Goal: Communication & Community: Answer question/provide support

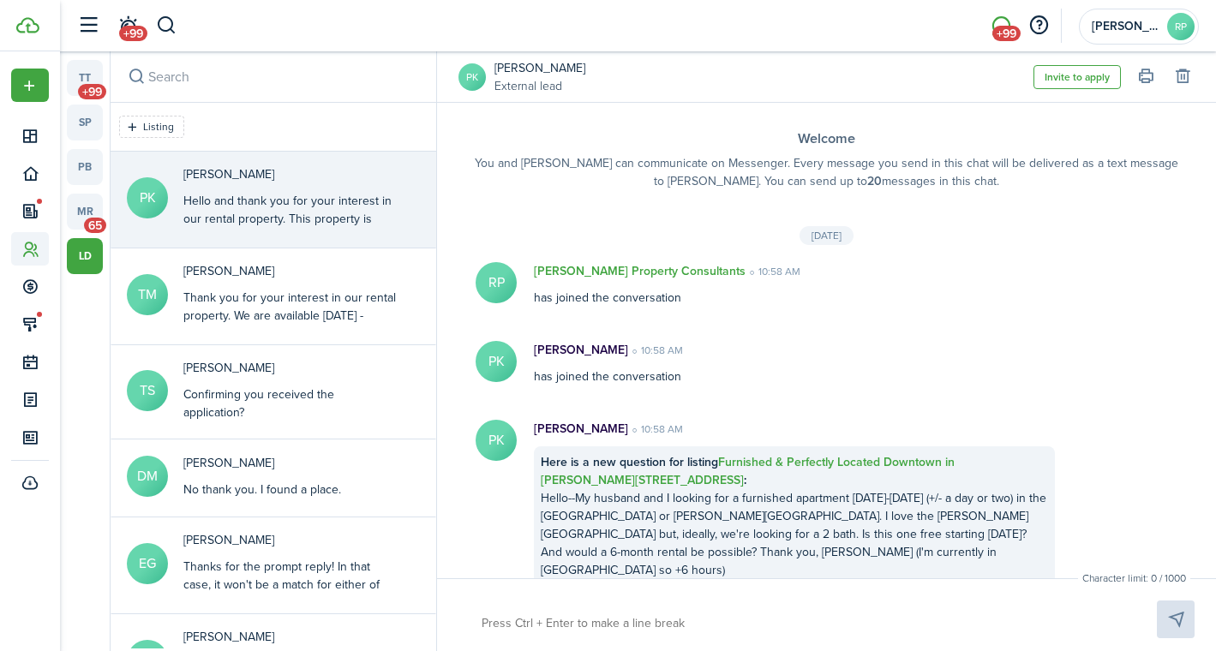
scroll to position [195, 0]
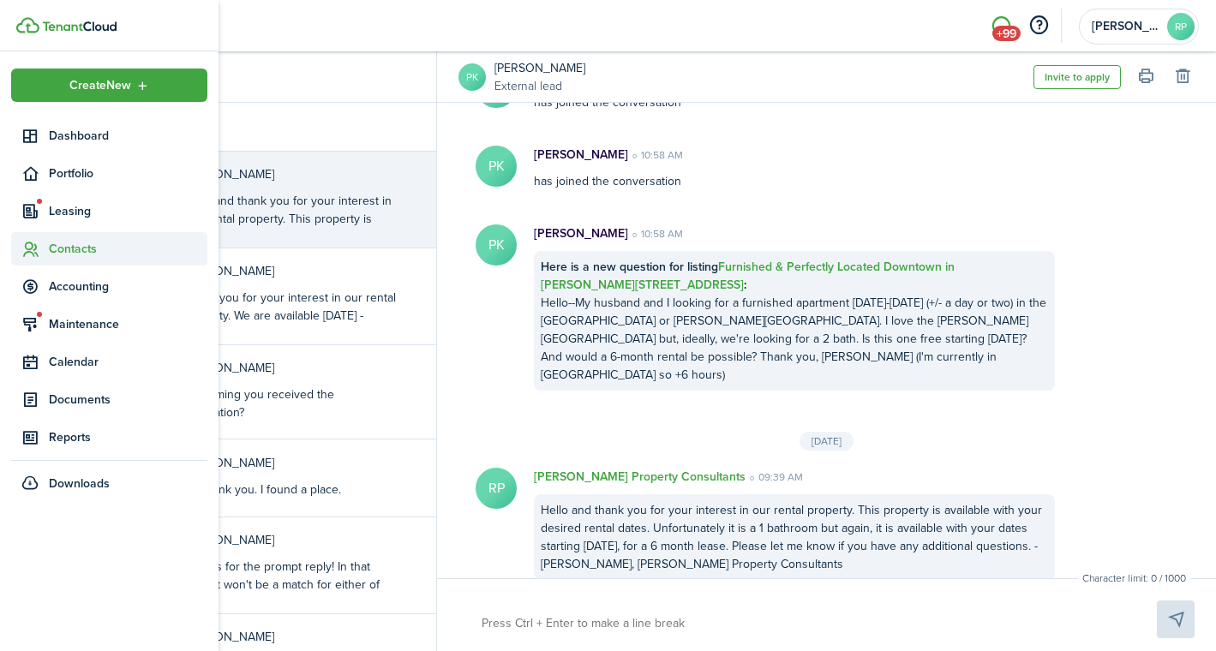
click at [42, 246] on sidebar-link-icon at bounding box center [30, 249] width 38 height 18
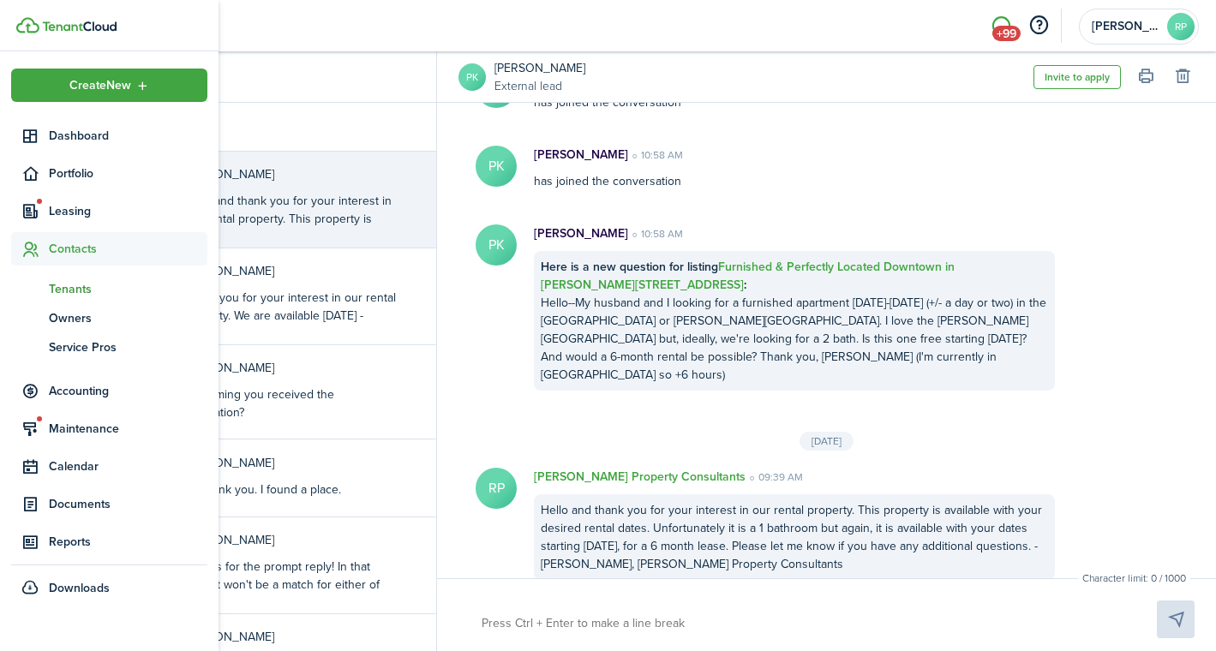
click at [61, 284] on span "Tenants" at bounding box center [128, 289] width 158 height 18
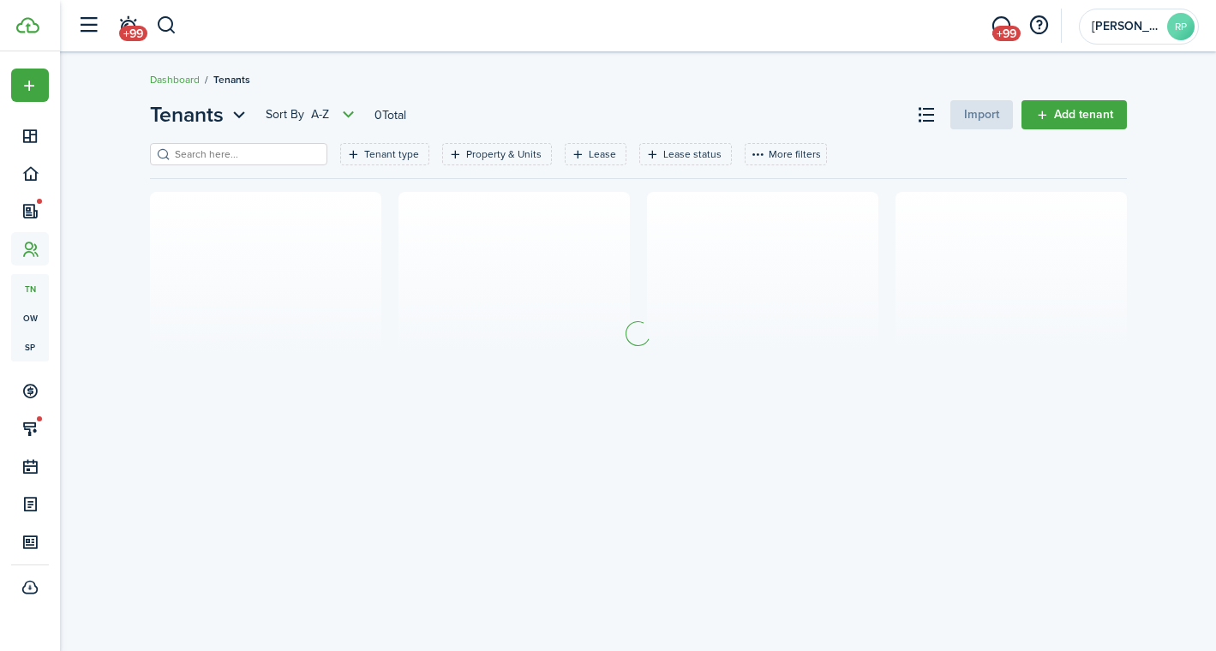
click at [260, 158] on input "search" at bounding box center [245, 154] width 151 height 16
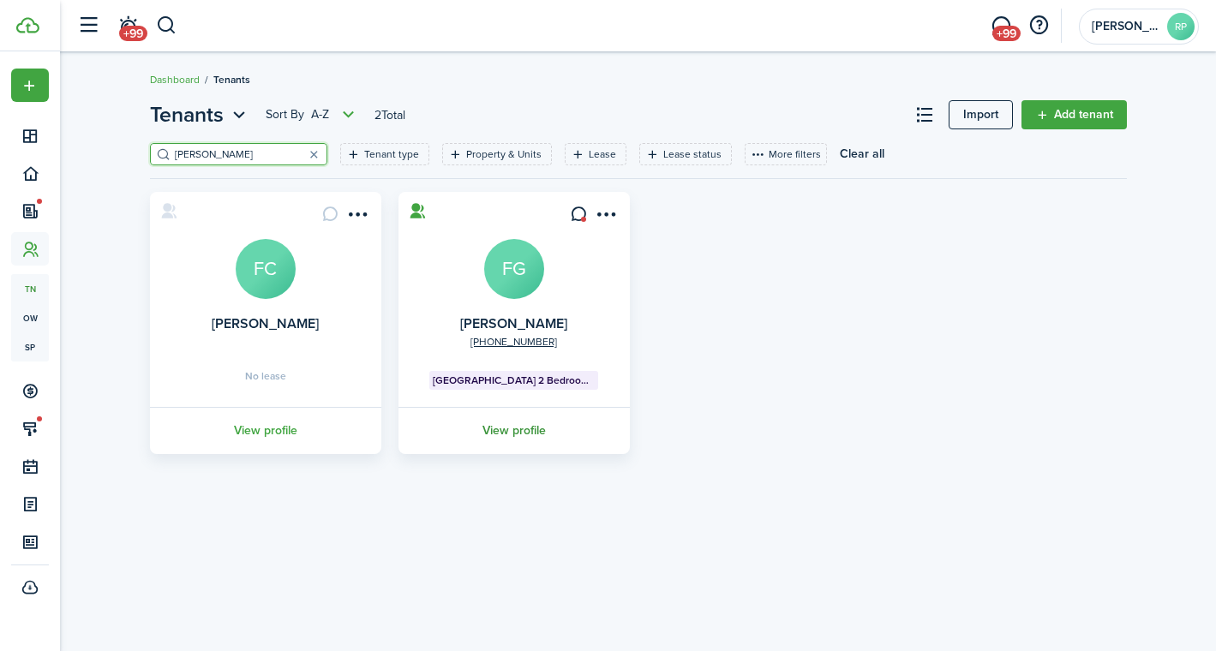
type input "[PERSON_NAME]"
click at [508, 431] on link "View profile" at bounding box center [514, 430] width 236 height 47
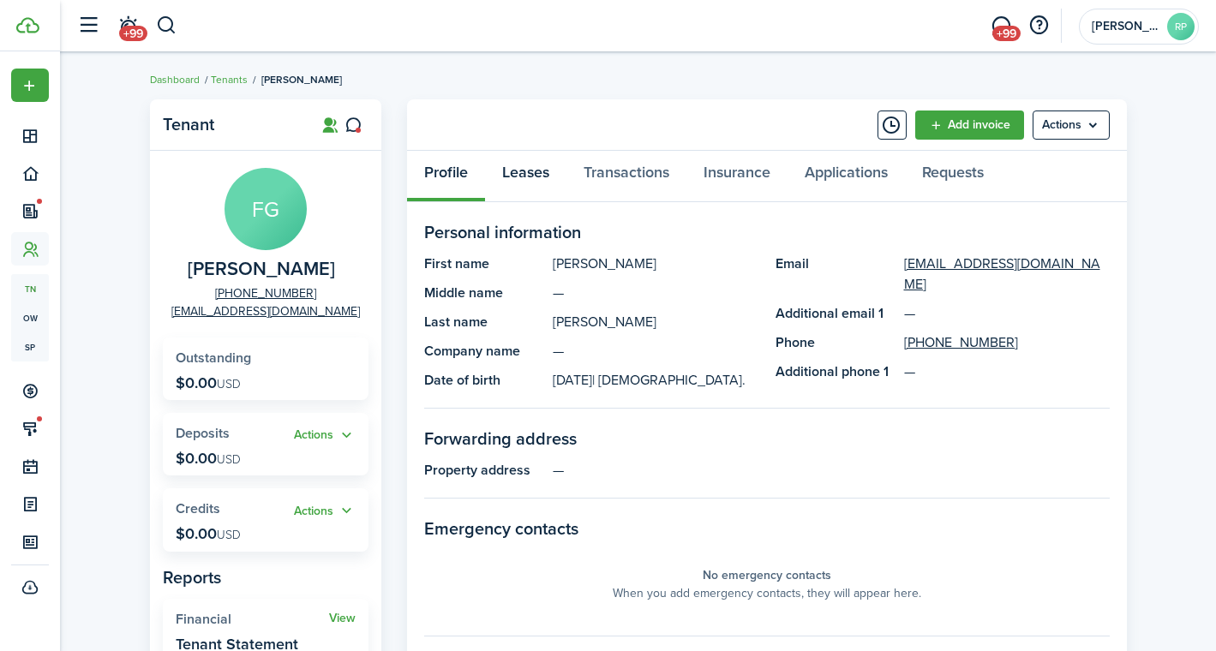
click at [514, 167] on link "Leases" at bounding box center [525, 176] width 81 height 51
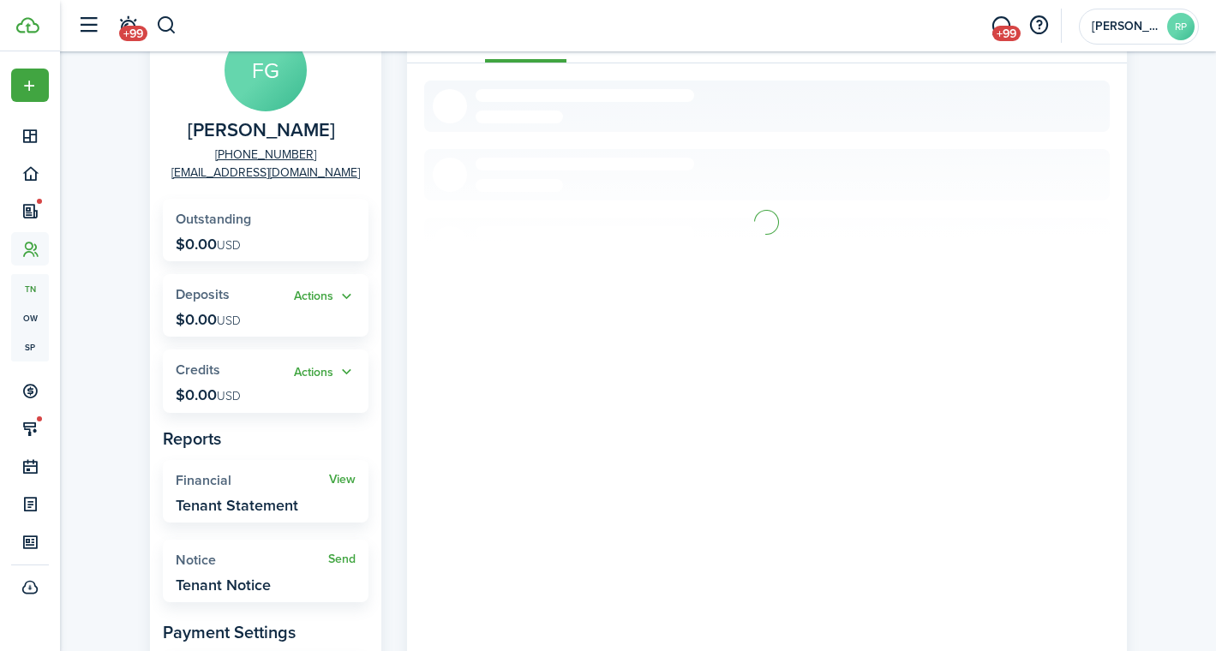
scroll to position [171, 0]
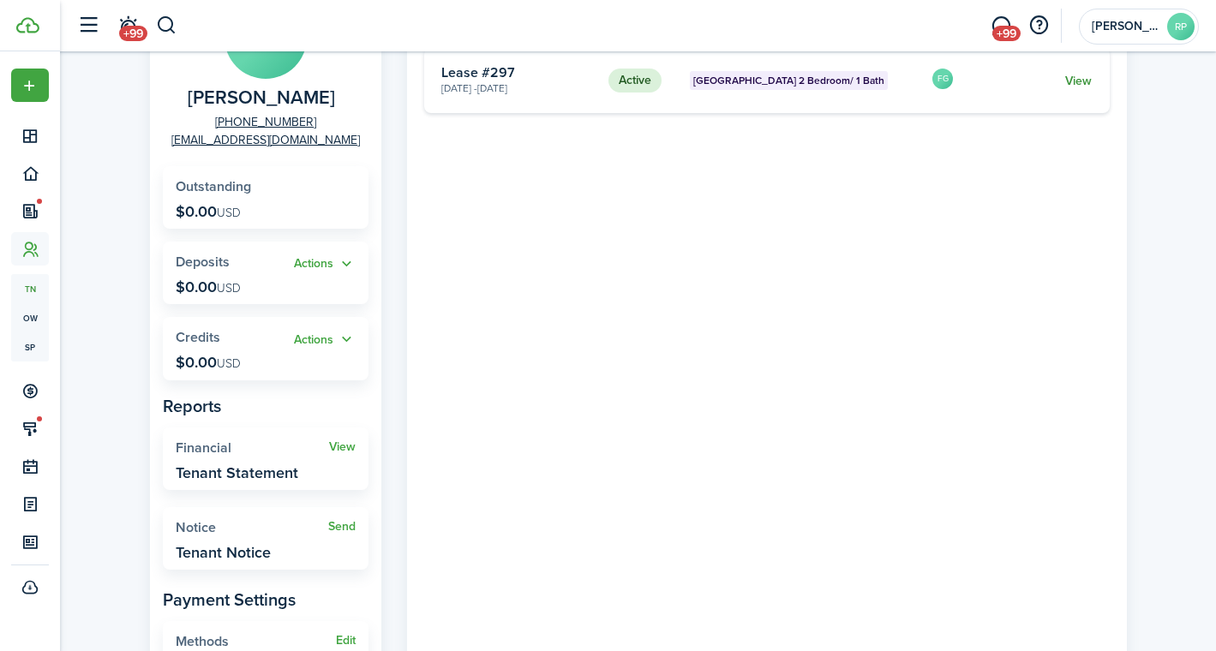
click at [1078, 79] on link "View" at bounding box center [1078, 81] width 27 height 18
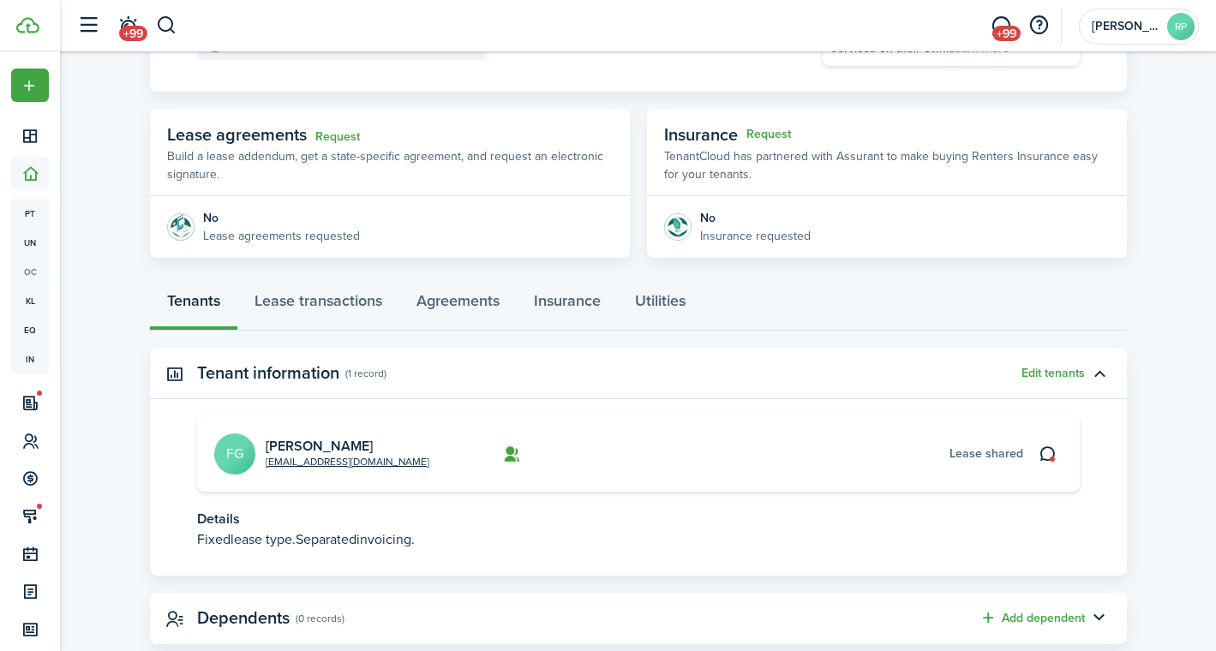
scroll to position [260, 0]
click at [478, 303] on link "Agreements" at bounding box center [457, 303] width 117 height 51
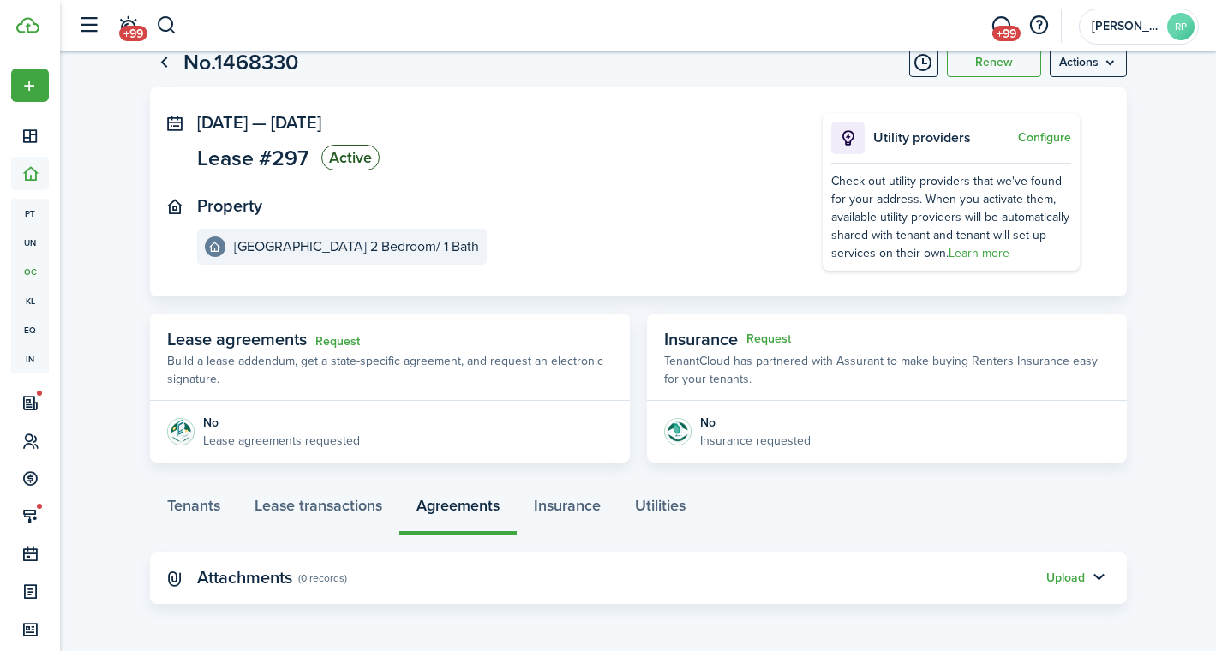
scroll to position [52, 0]
click at [1067, 577] on button "Upload" at bounding box center [1065, 579] width 39 height 14
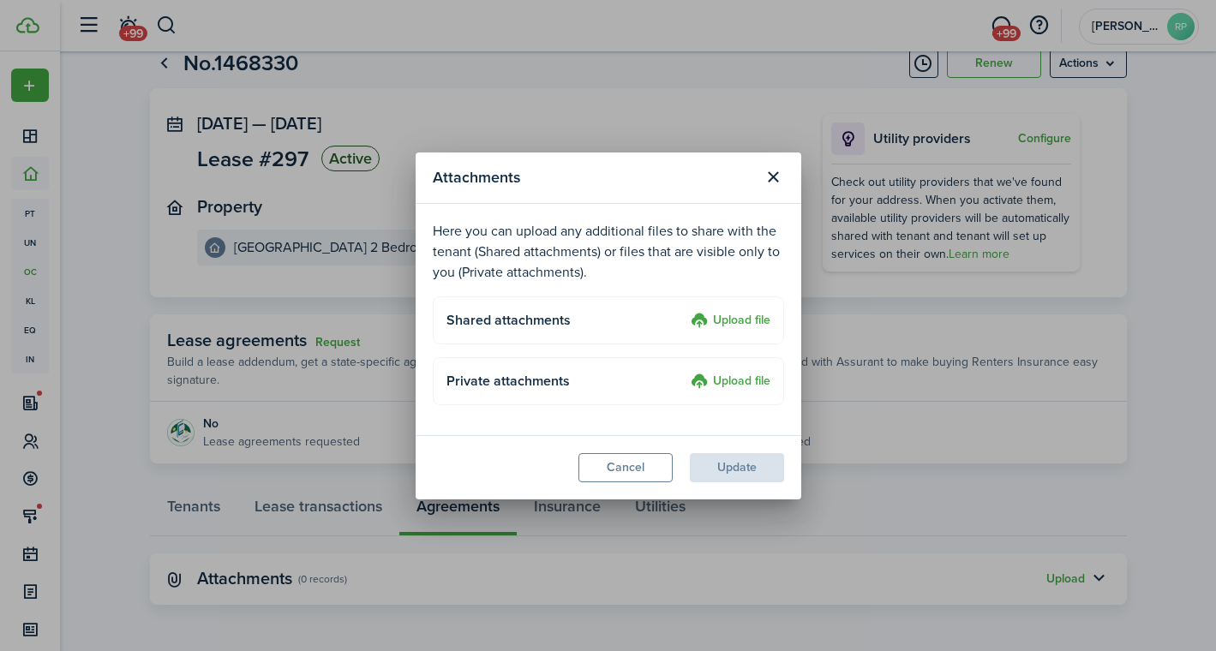
click at [723, 320] on label "Upload file" at bounding box center [730, 321] width 80 height 21
click at [684, 311] on input "Upload file" at bounding box center [684, 311] width 0 height 0
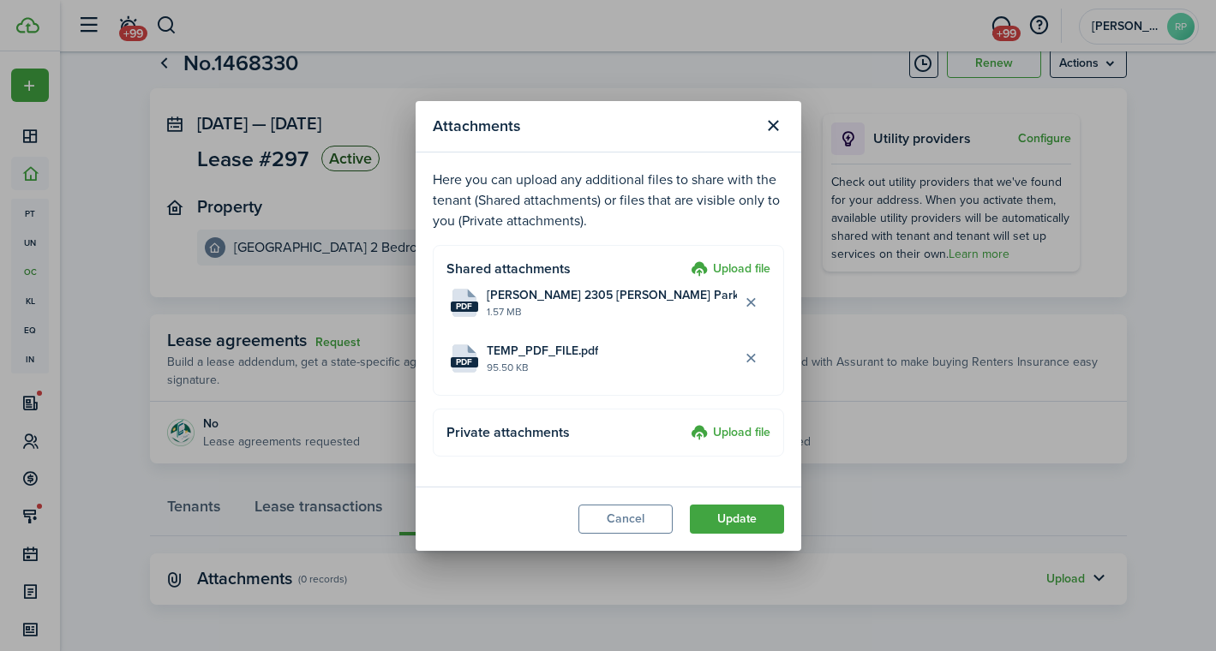
click at [642, 174] on p "Here you can upload any additional files to share with the tenant (Shared attac…" at bounding box center [608, 201] width 351 height 62
click at [721, 517] on button "Update" at bounding box center [737, 519] width 94 height 29
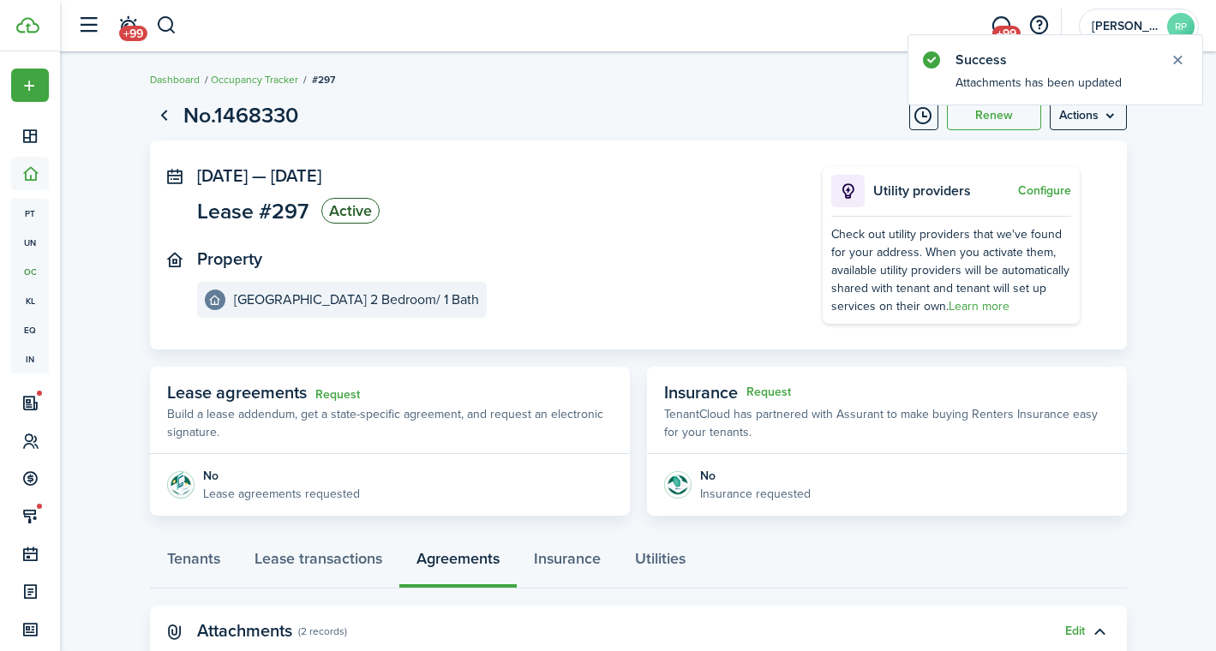
scroll to position [0, 0]
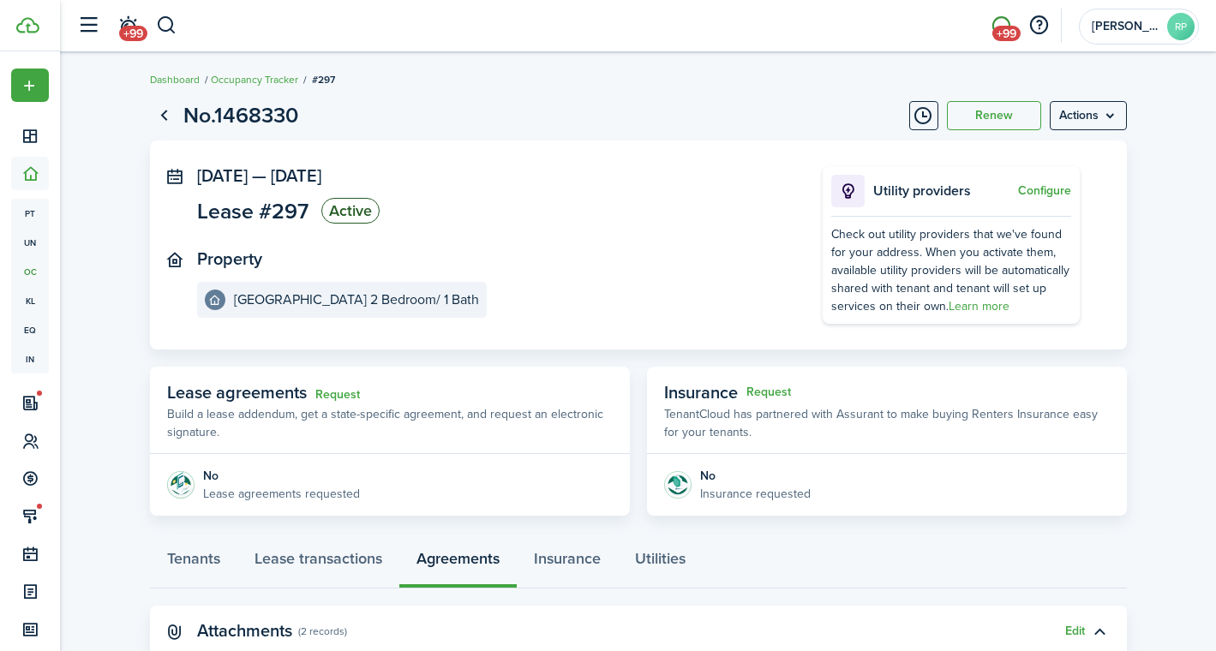
click at [1003, 33] on span "+99" at bounding box center [1006, 33] width 28 height 15
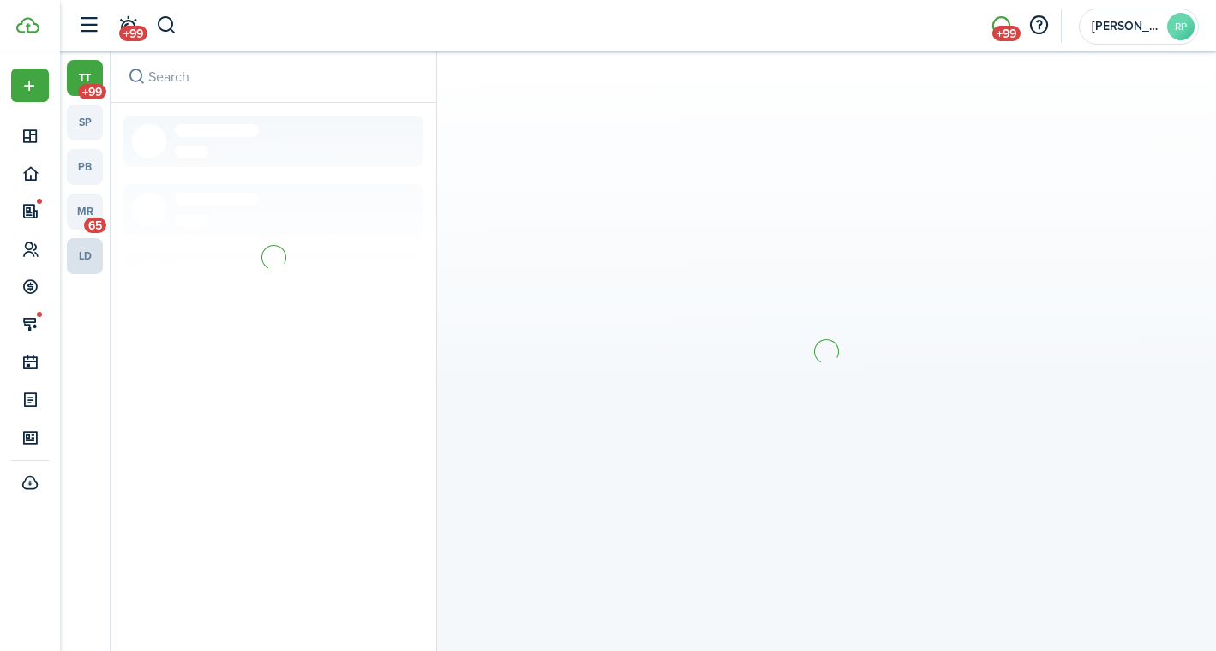
click at [96, 251] on link "ld" at bounding box center [85, 256] width 36 height 36
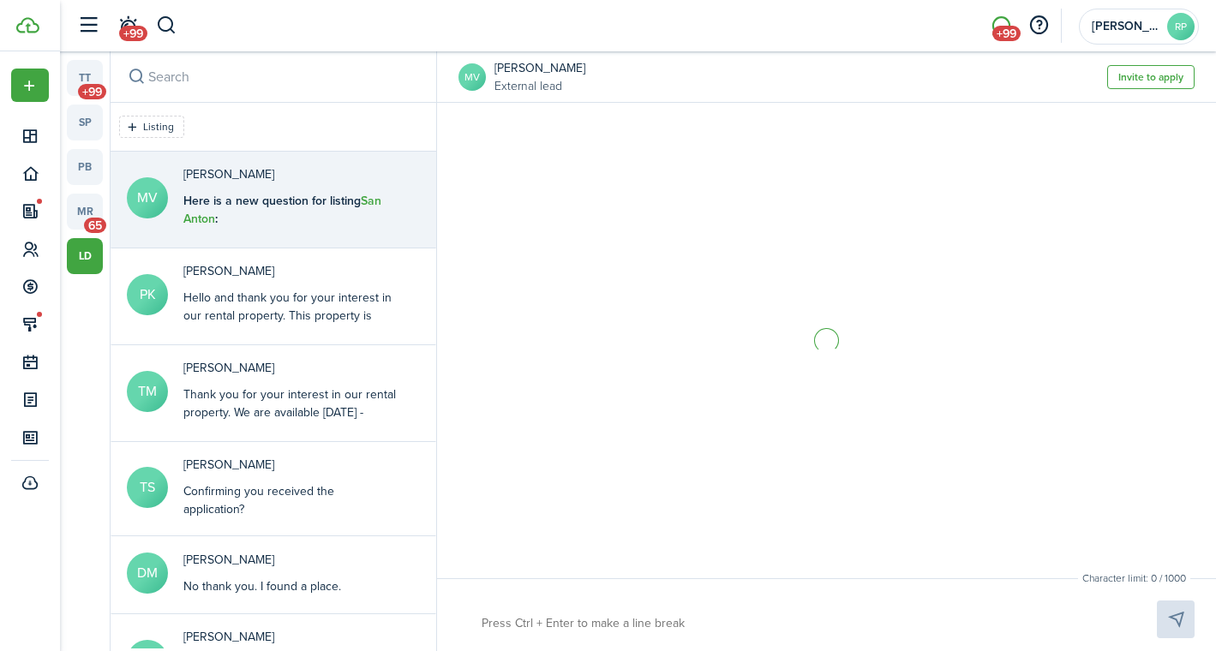
scroll to position [63, 0]
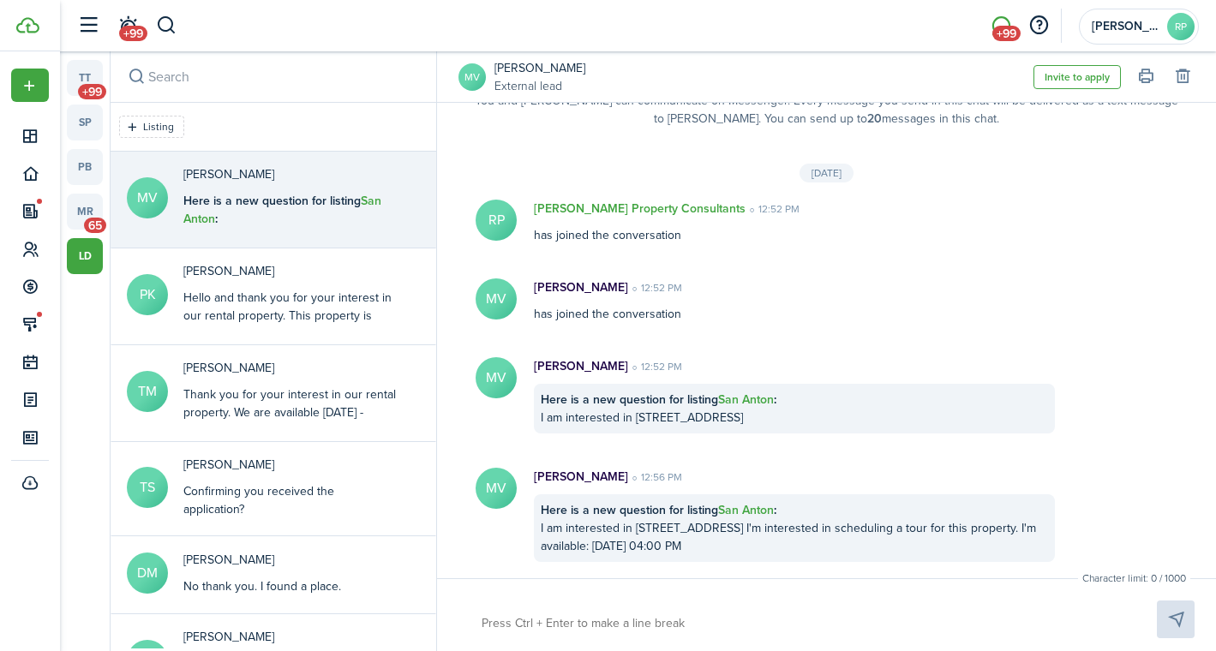
click at [506, 623] on textarea at bounding box center [798, 623] width 647 height 29
type textarea "T"
type textarea "Th"
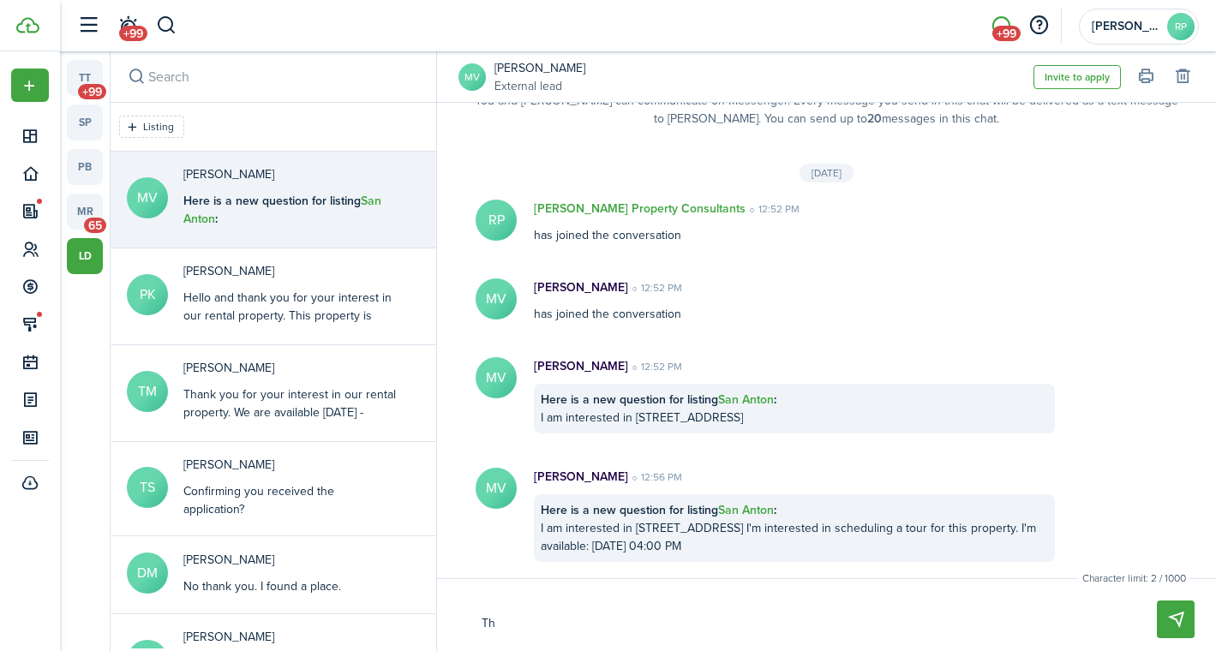
type textarea "Tha"
type textarea "Than"
type textarea "Thank"
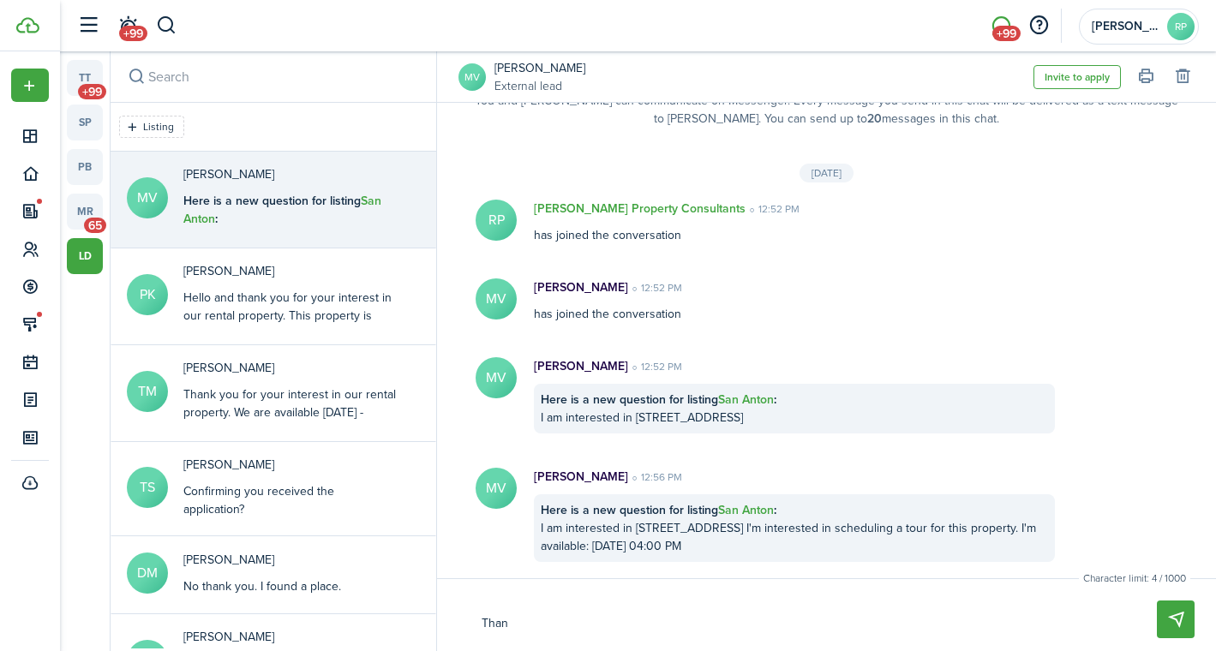
type textarea "Thank"
type textarea "Thank y"
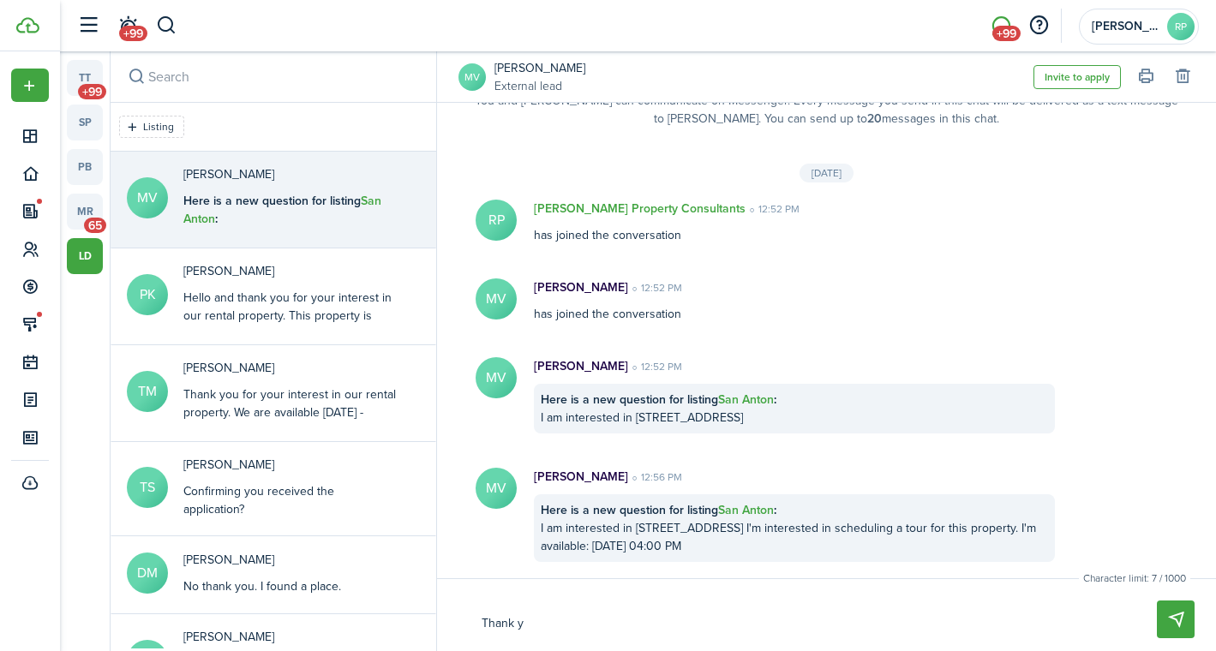
type textarea "Thank yo"
type textarea "Thank you"
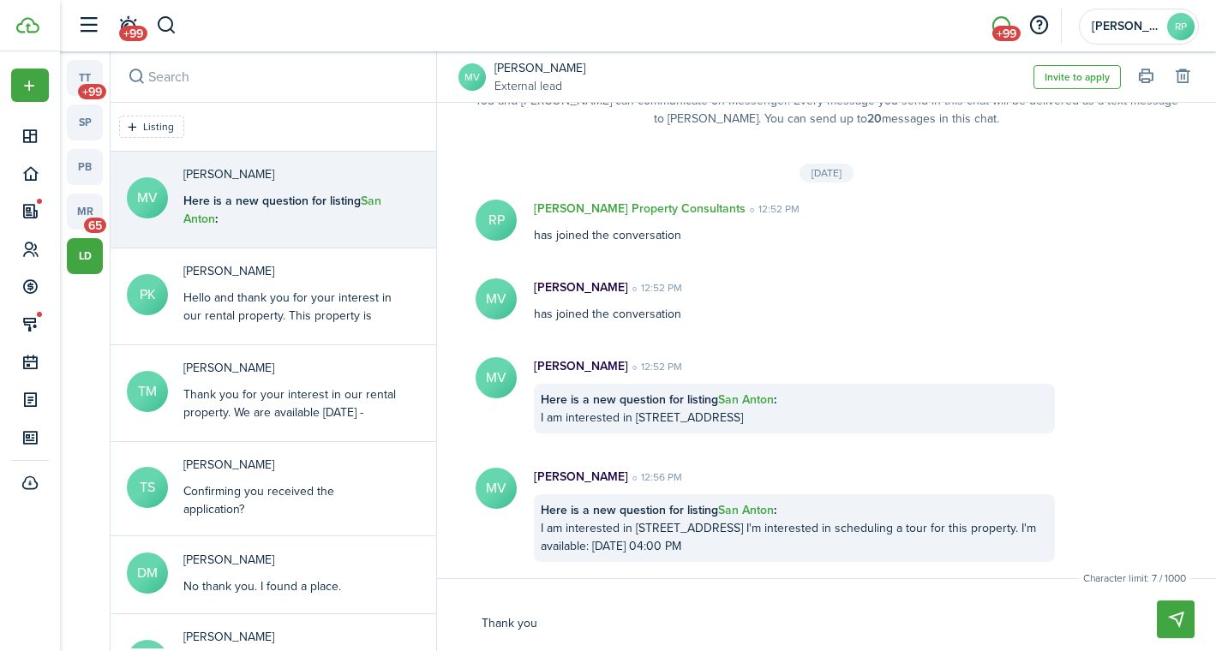
type textarea "Thank you"
type textarea "Thank you f"
type textarea "Thank you fo"
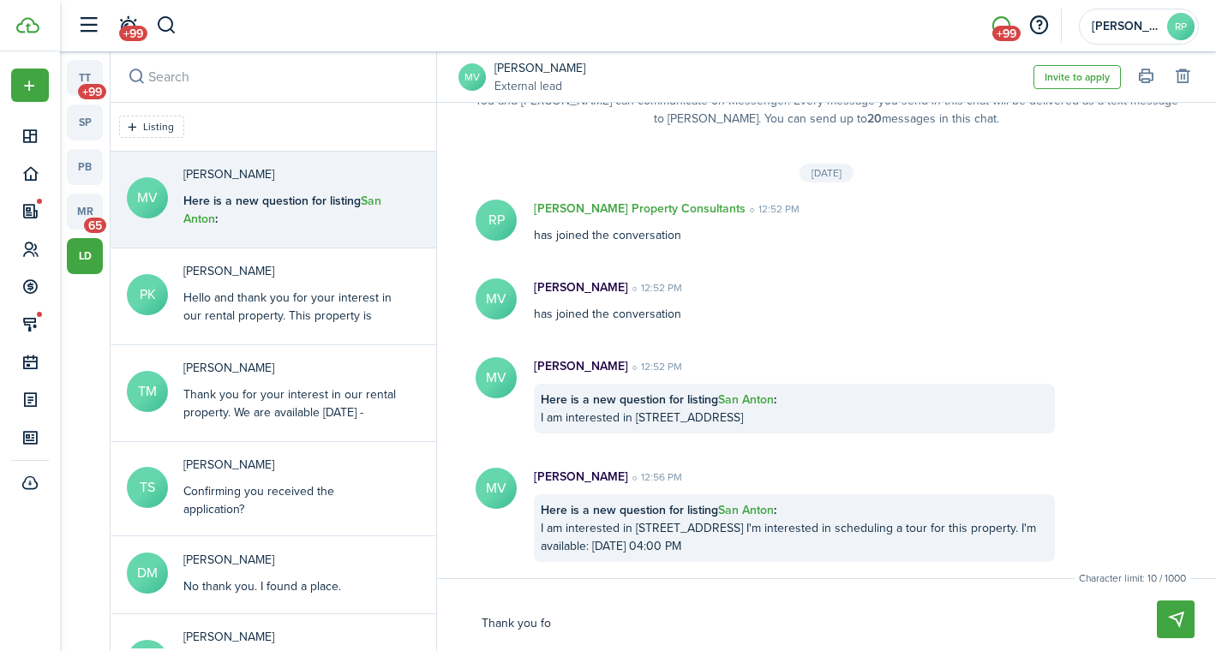
type textarea "Thank you for"
type textarea "Thank you for y"
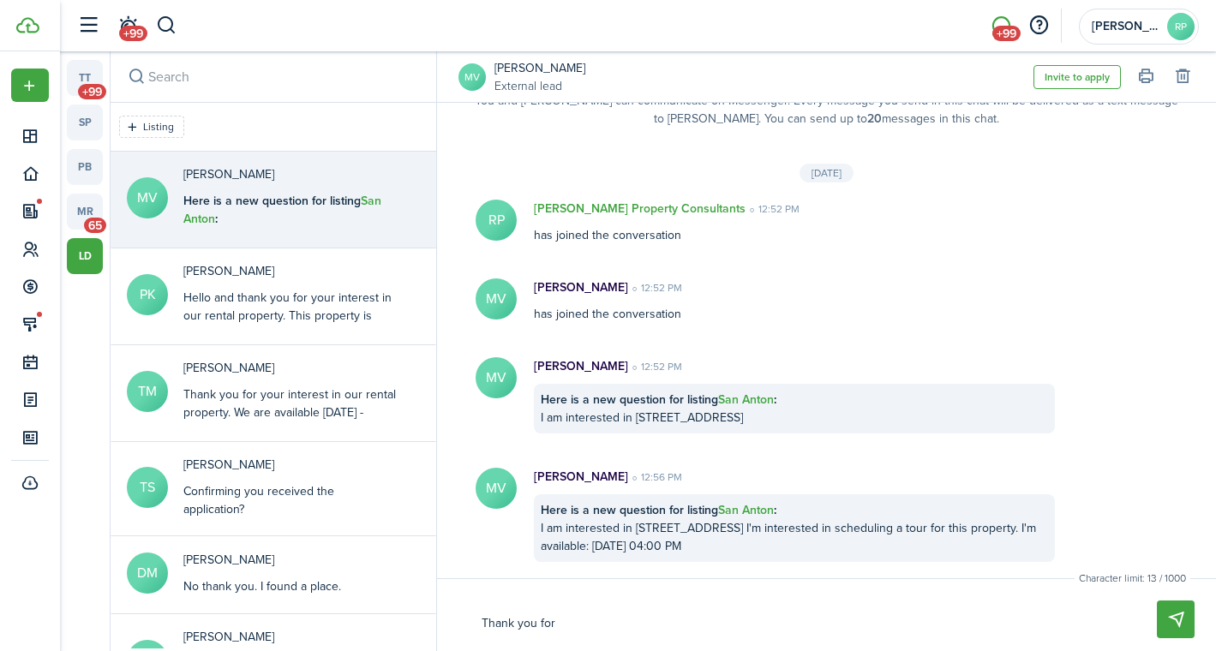
type textarea "Thank you for y"
type textarea "Thank you for yo"
type textarea "Thank you for you"
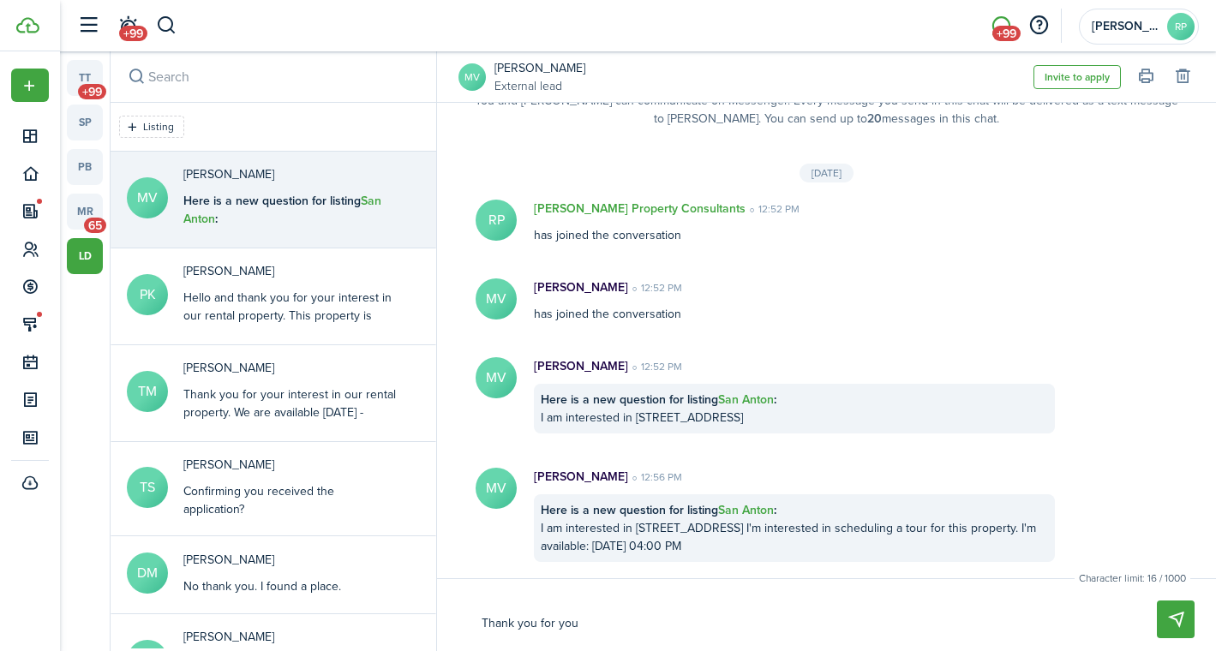
type textarea "Thank you for your"
type textarea "Thank you for your i"
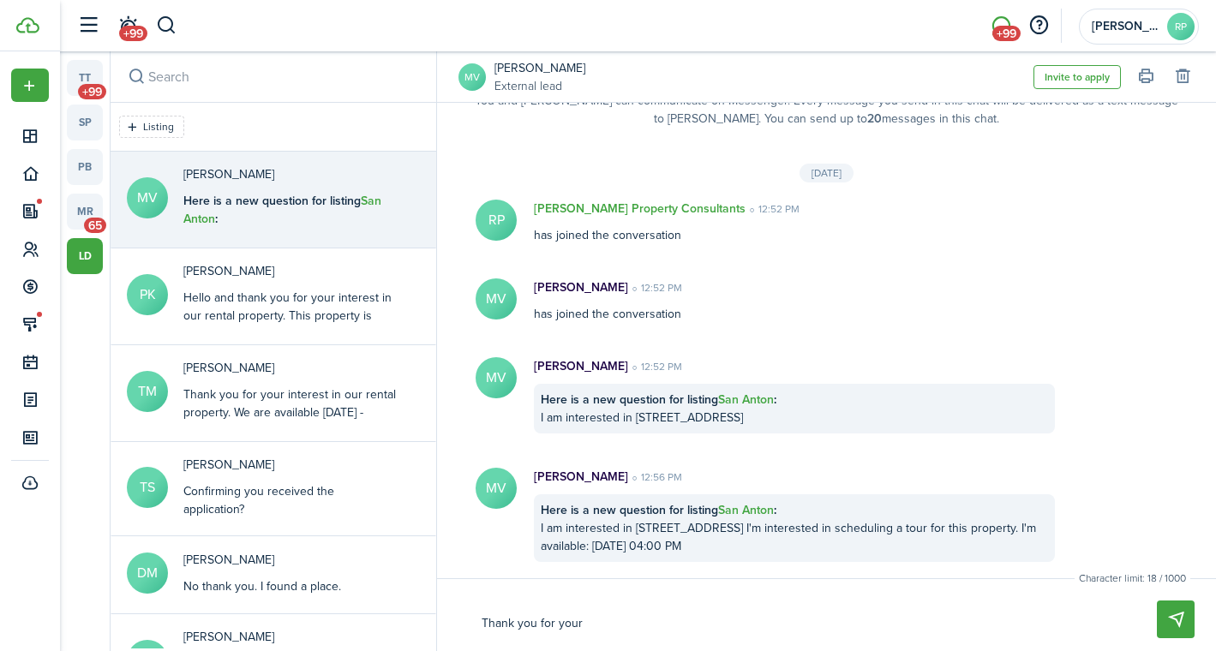
type textarea "Thank you for your i"
type textarea "Thank you for your in"
type textarea "Thank you for your int"
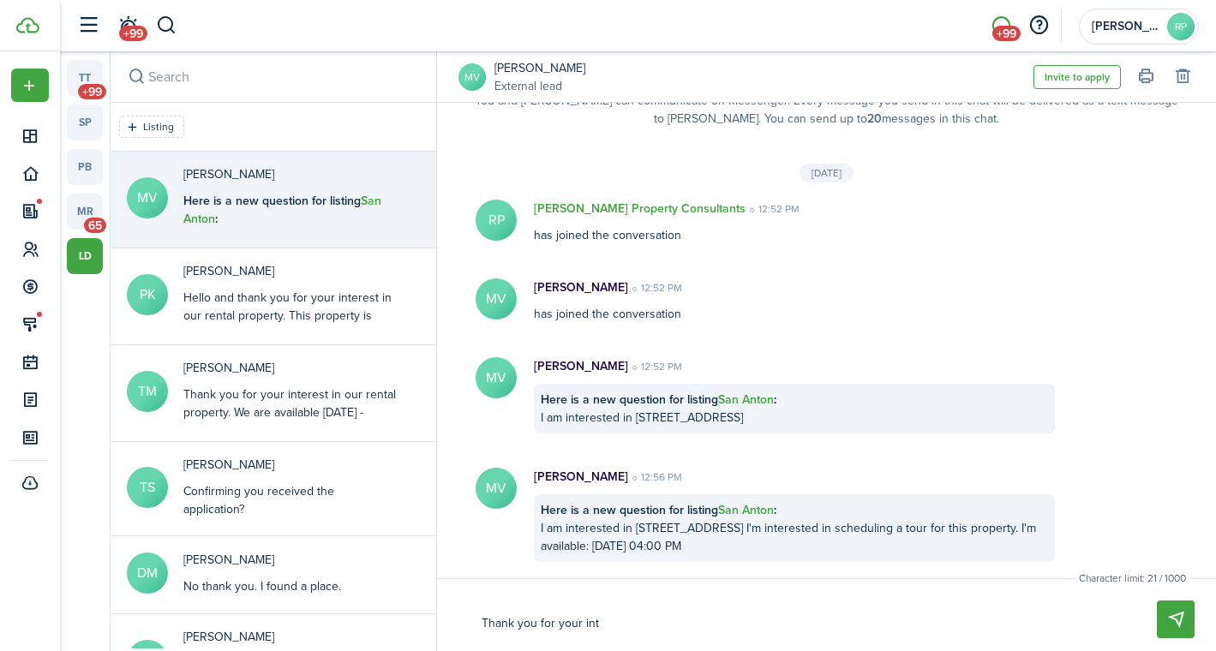
type textarea "Thank you for your inte"
type textarea "Thank you for your inter"
type textarea "Thank you for your intere"
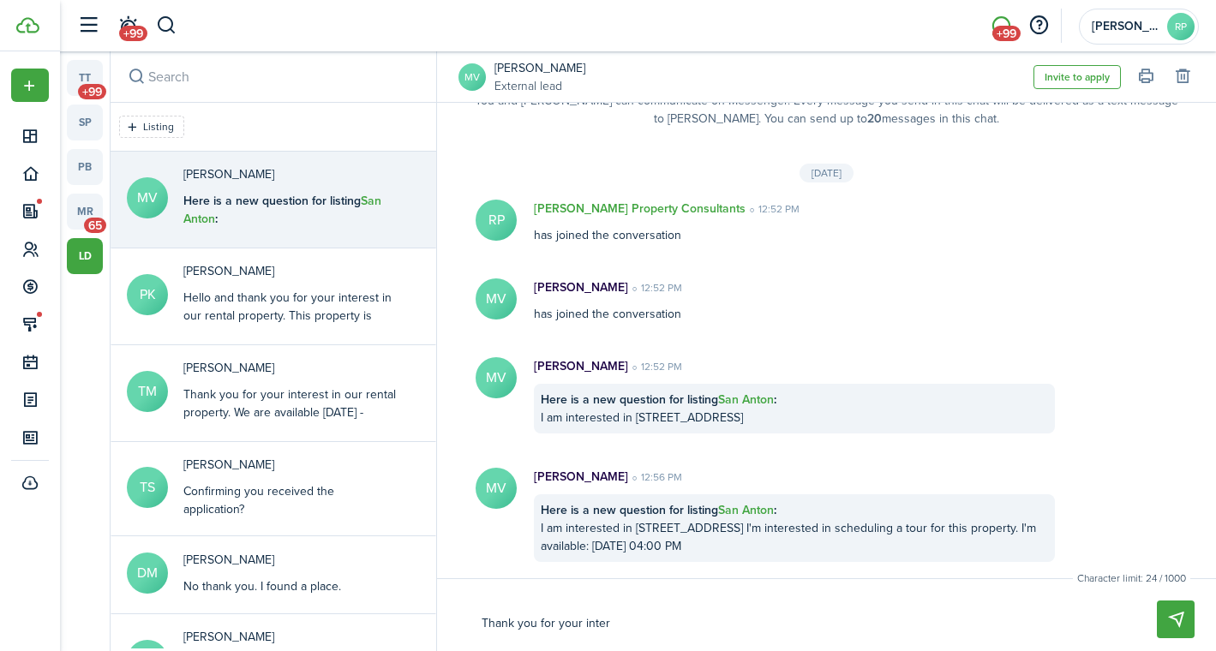
type textarea "Thank you for your intere"
type textarea "Thank you for your interes"
type textarea "Thank you for your interest"
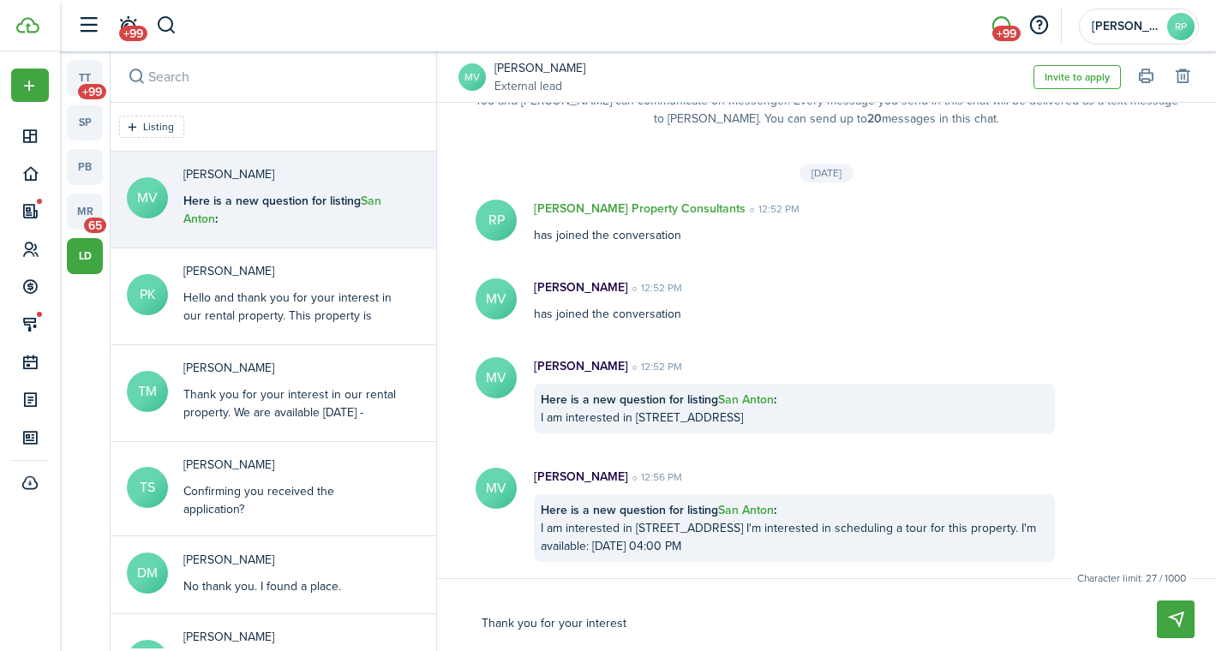
type textarea "Thank you for your interest."
type textarea "Thank you for your interest. W"
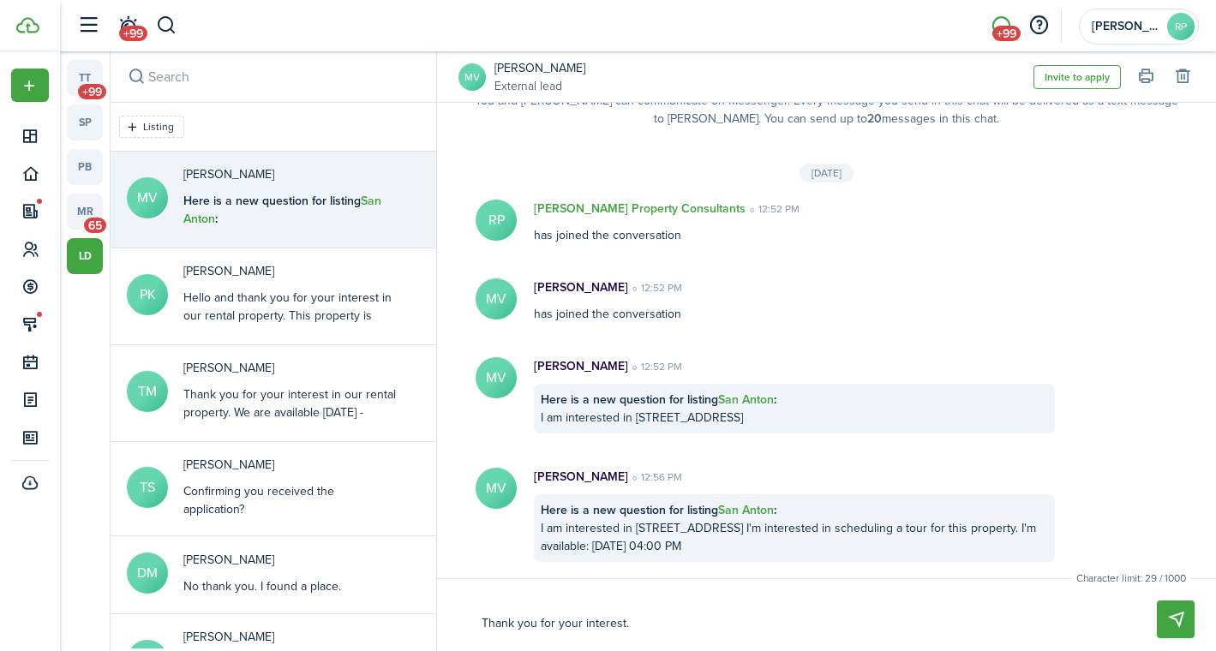
type textarea "Thank you for your interest. W"
type textarea "Thank you for your interest. We"
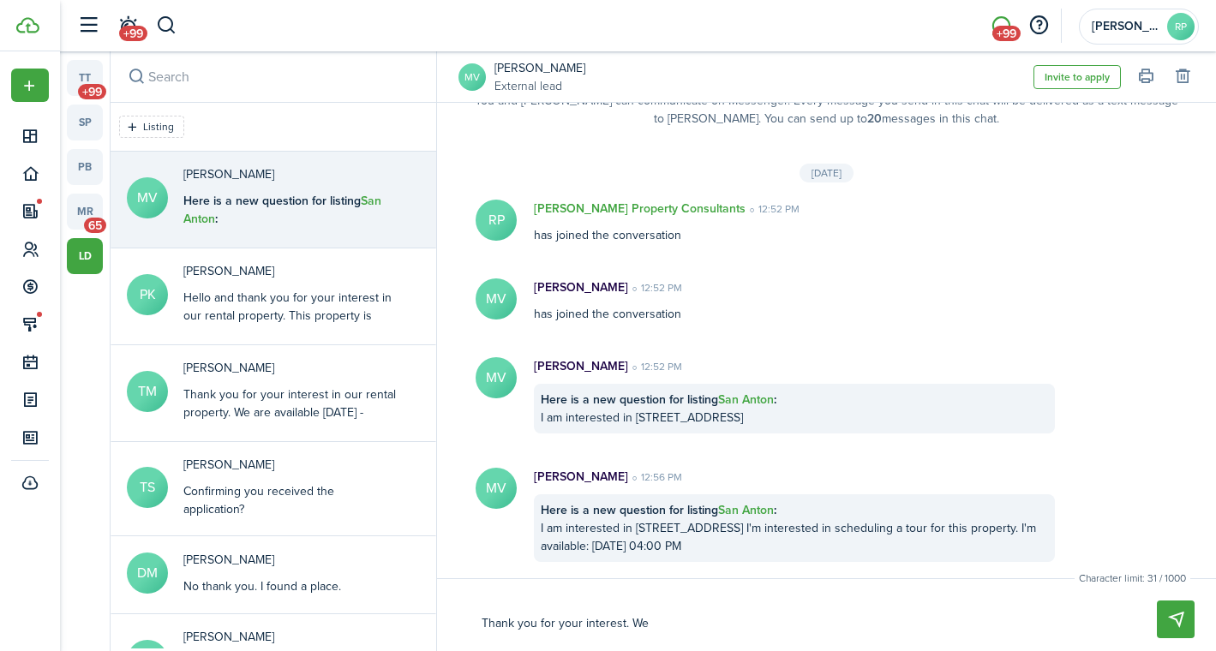
type textarea "Thank you for your interest. We h"
type textarea "Thank you for your interest. We ha"
type textarea "Thank you for your interest. We hav"
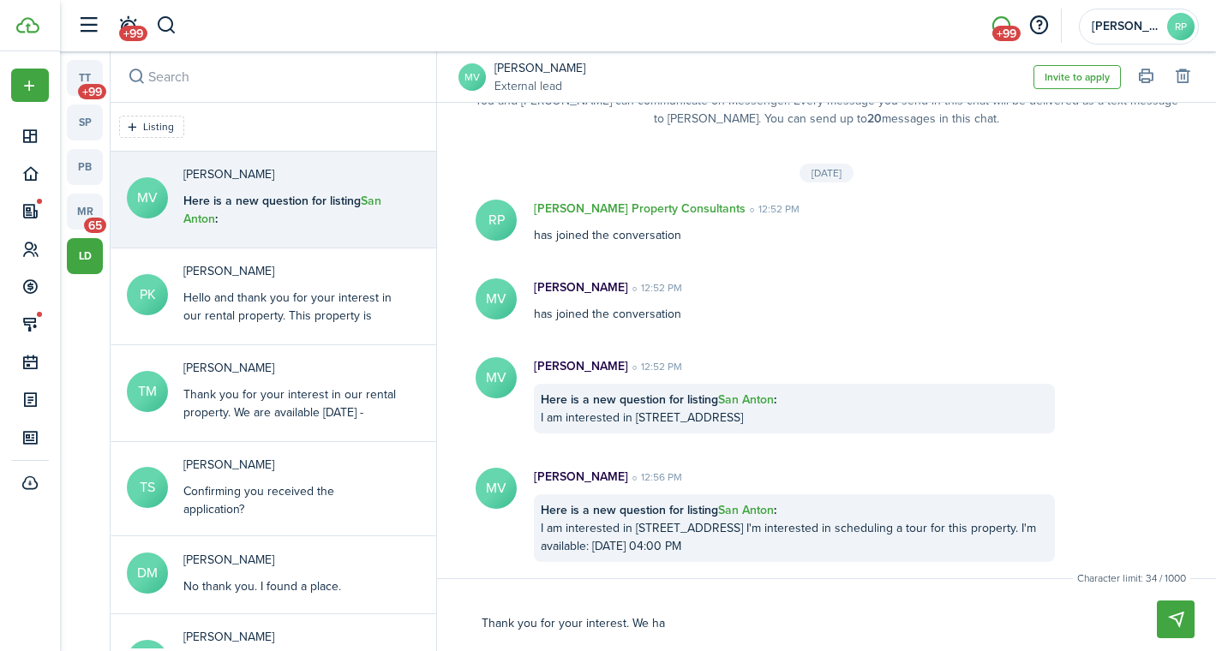
type textarea "Thank you for your interest. We hav"
type textarea "Thank you for your interest. We have"
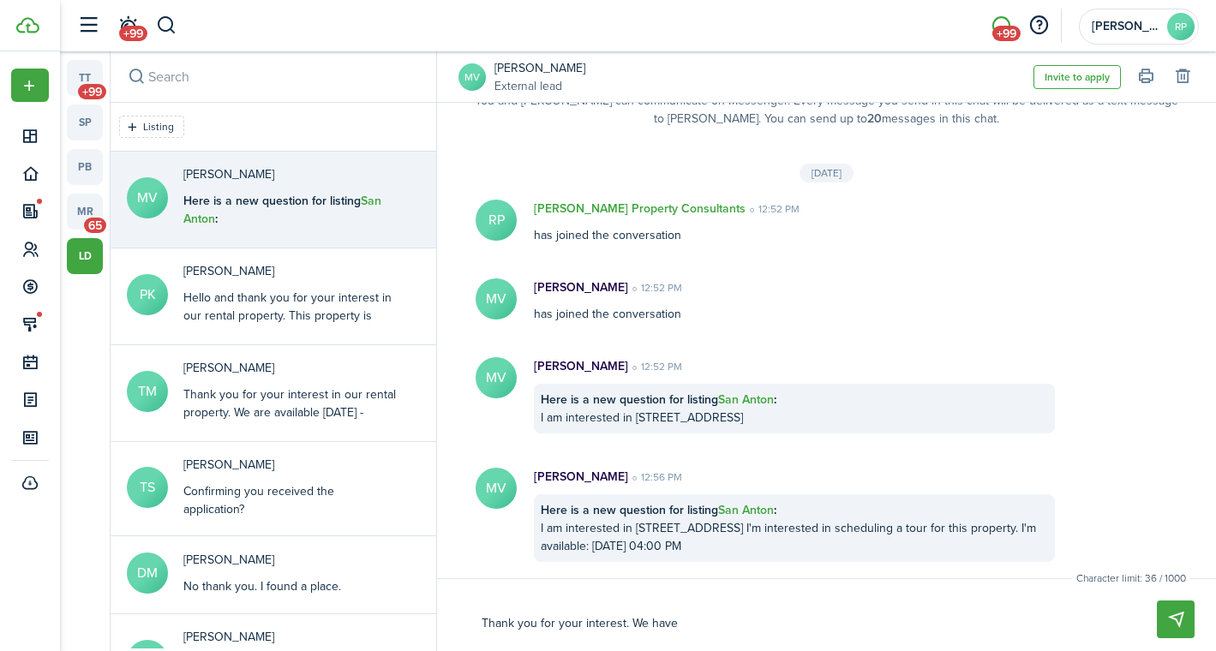
type textarea "Thank you for your interest. We have a"
type textarea "Thank you for your interest. We have a 2"
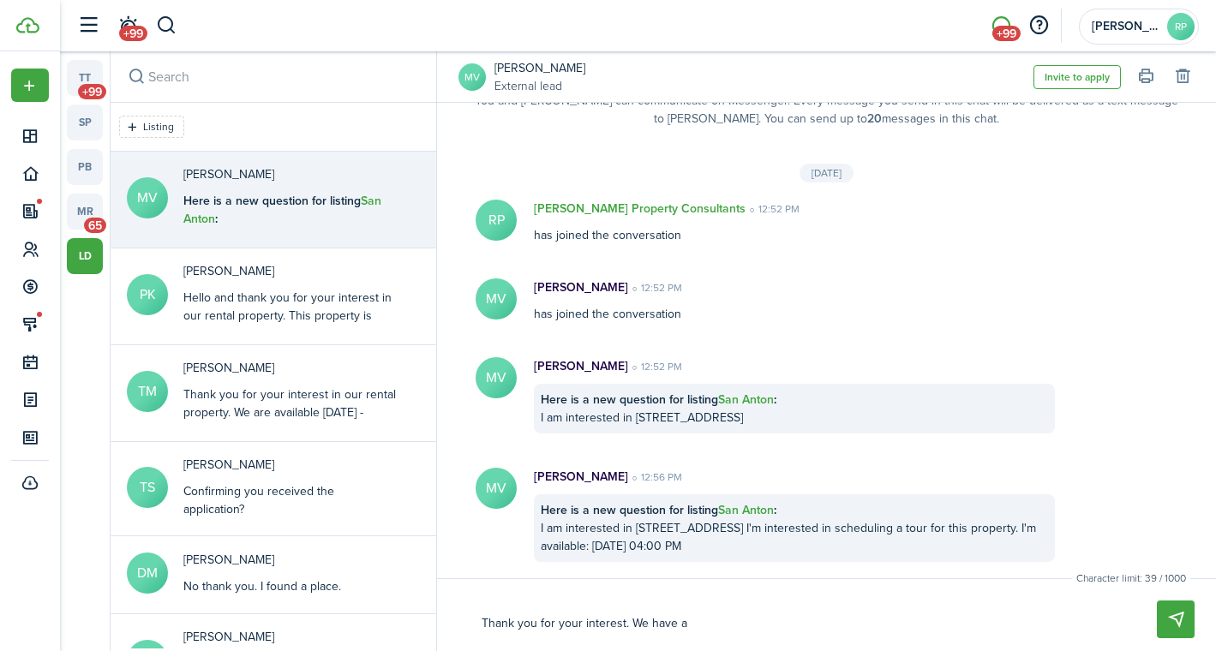
type textarea "Thank you for your interest. We have a 2"
type textarea "Thank you for your interest. We have a 2:"
type textarea "Thank you for your interest. We have a 2:3"
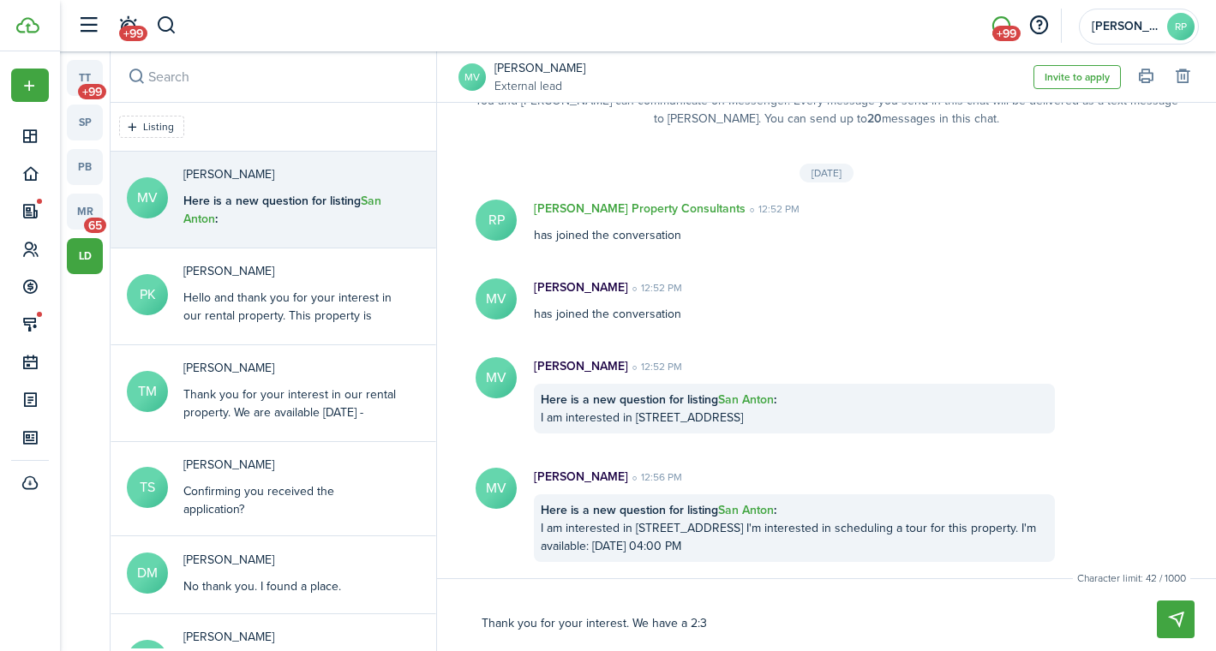
type textarea "Thank you for your interest. We have a 2:30"
type textarea "Thank you for your interest. We have a 2:30 p"
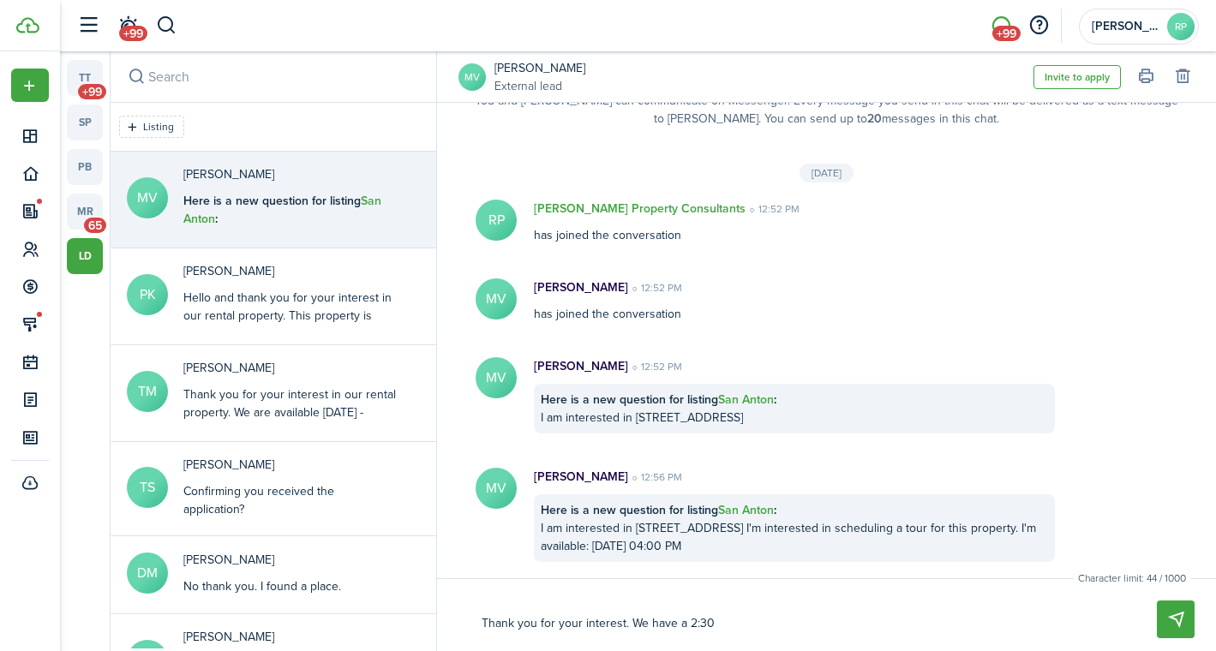
type textarea "Thank you for your interest. We have a 2:30 p"
type textarea "Thank you for your interest. We have a 2:30 pm"
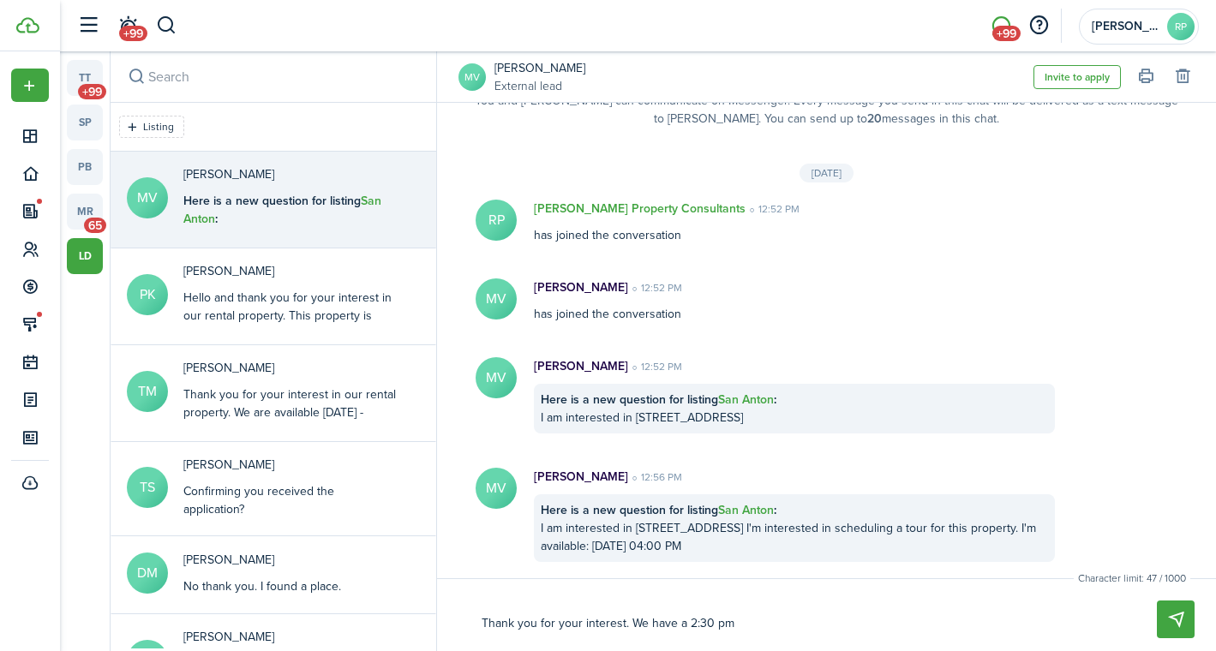
type textarea "Thank you for your interest. We have a 2:30 pm a"
type textarea "Thank you for your interest. We have a 2:30 pm an"
type textarea "Thank you for your interest. We have a 2:30 pm and"
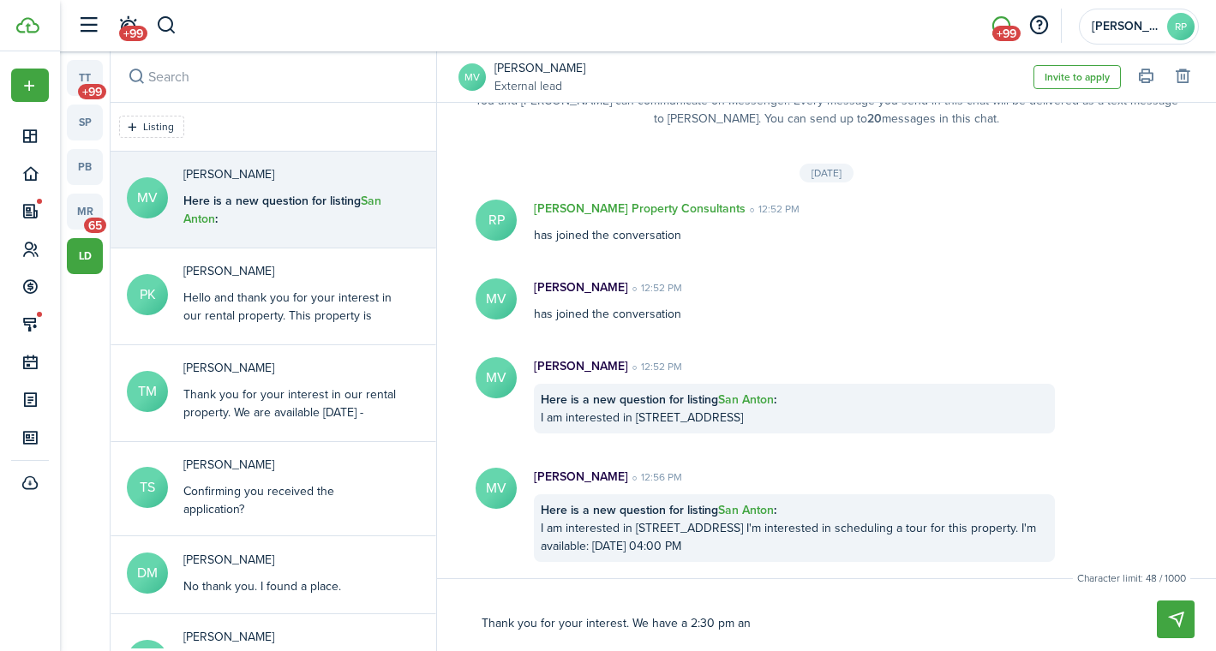
type textarea "Thank you for your interest. We have a 2:30 pm and"
type textarea "Thank you for your interest. We have a 2:30 pm and o"
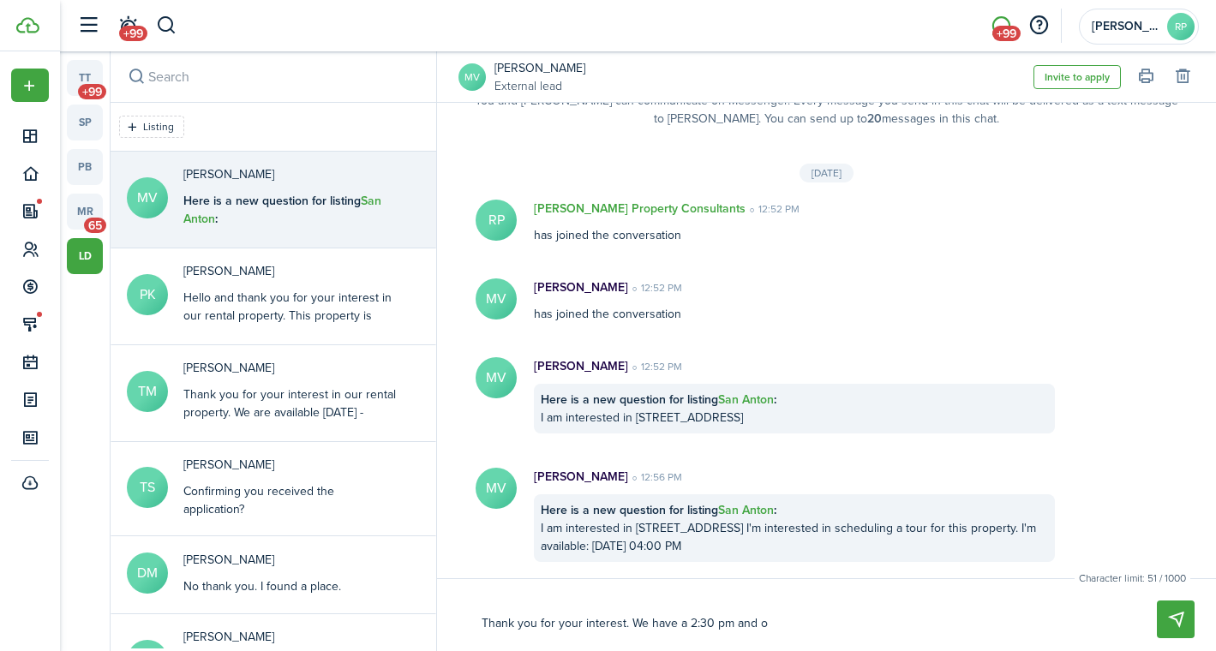
type textarea "Thank you for your interest. We have a 2:30 pm and or"
type textarea "Thank you for your interest. We have a 2:30 pm and or a"
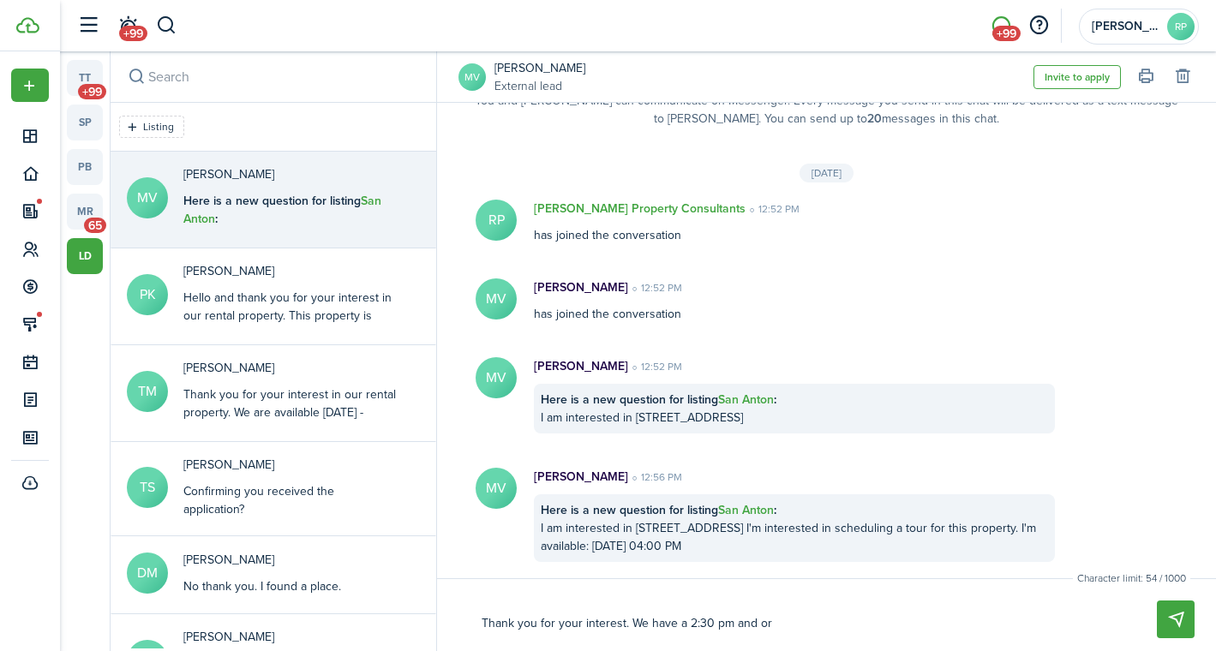
type textarea "Thank you for your interest. We have a 2:30 pm and or a"
type textarea "Thank you for your interest. We have a 2:30 pm and or a 3"
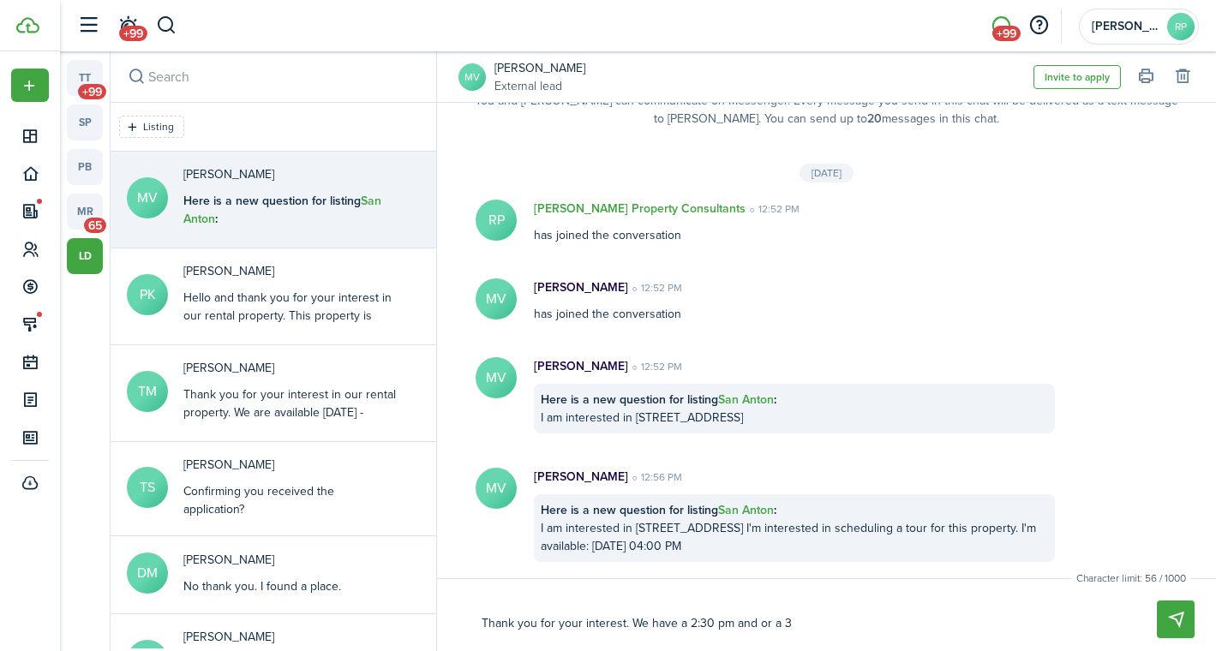
type textarea "Thank you for your interest. We have a 2:30 pm and or a 3"
type textarea "Thank you for your interest. We have a 2:30 pm and or a 3 p"
type textarea "Thank you for your interest. We have a 2:30 pm and or a 3 pm"
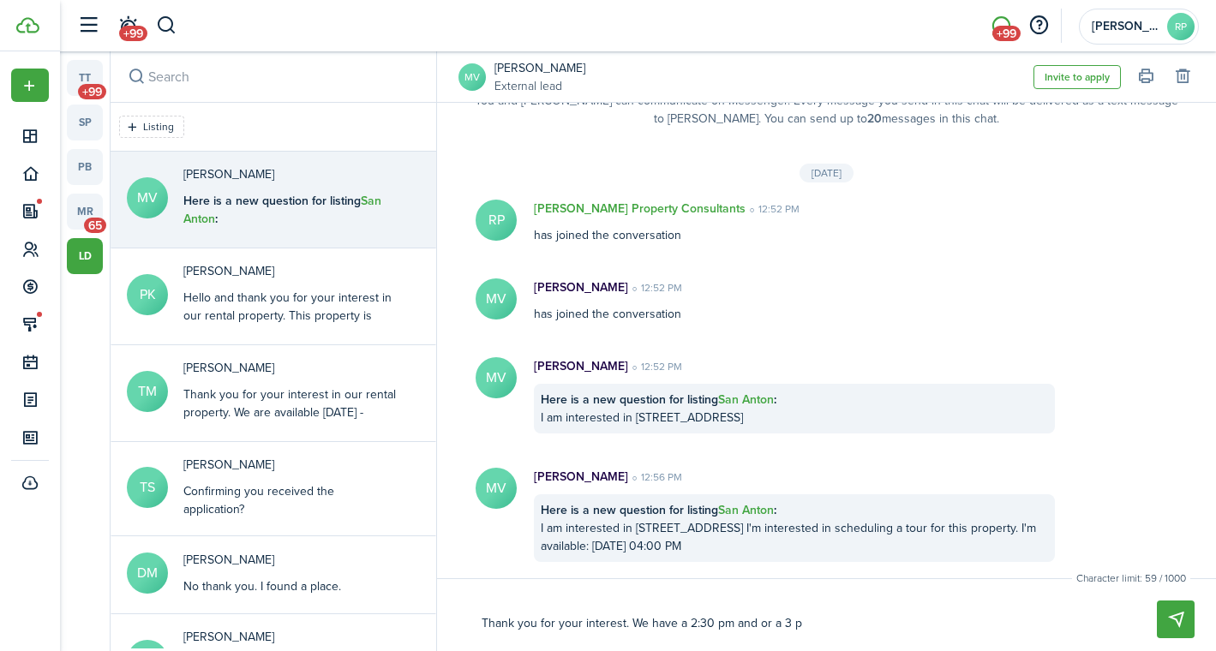
type textarea "Thank you for your interest. We have a 2:30 pm and or a 3 pm"
type textarea "Thank you for your interest. We have a 2:30 pm and or a 3 pm t"
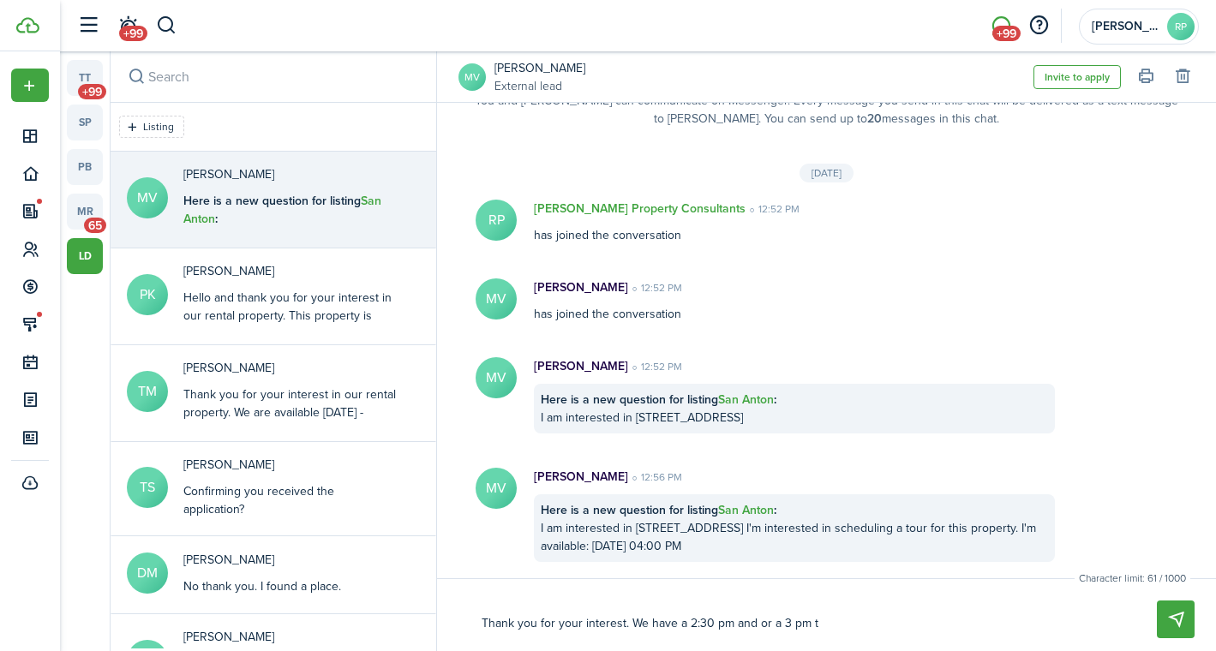
type textarea "Thank you for your interest. We have a 2:30 pm and or a 3 pm to"
type textarea "Thank you for your interest. We have a 2:30 pm and or a 3 pm [PERSON_NAME]"
type textarea "Thank you for your interest. We have a 2:30 pm and or a 3 pm toda"
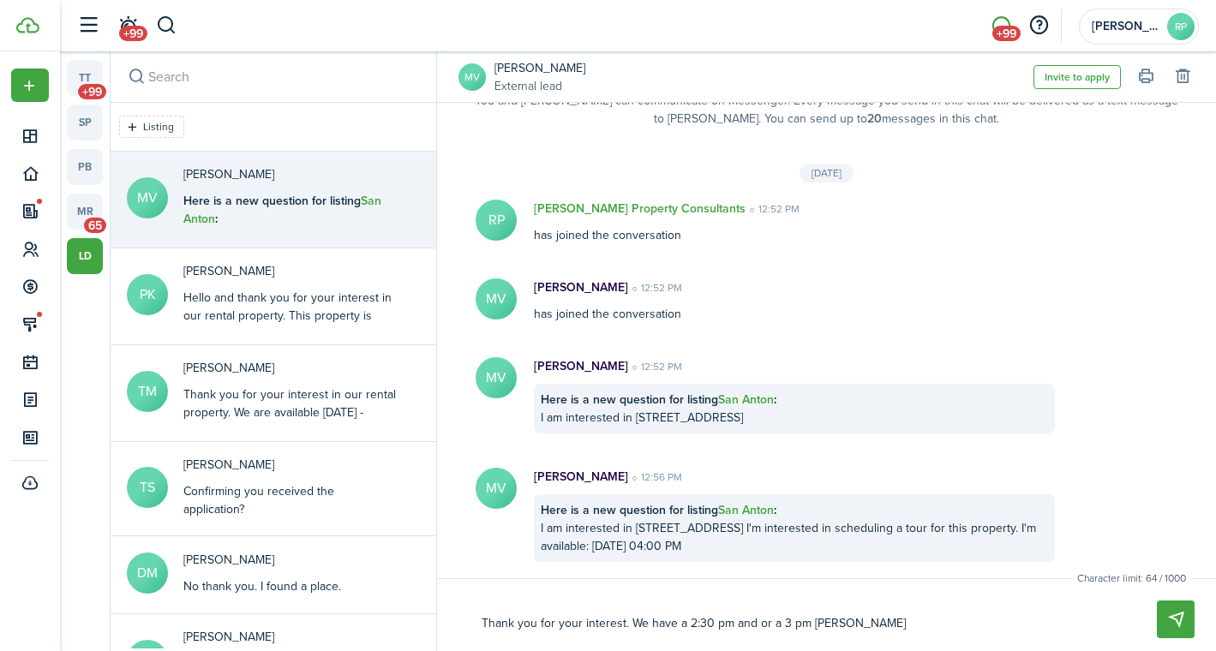
type textarea "Thank you for your interest. We have a 2:30 pm and or a 3 pm toda"
type textarea "Thank you for your interest. We have a 2:30 pm and or a 3 pm [DATE]"
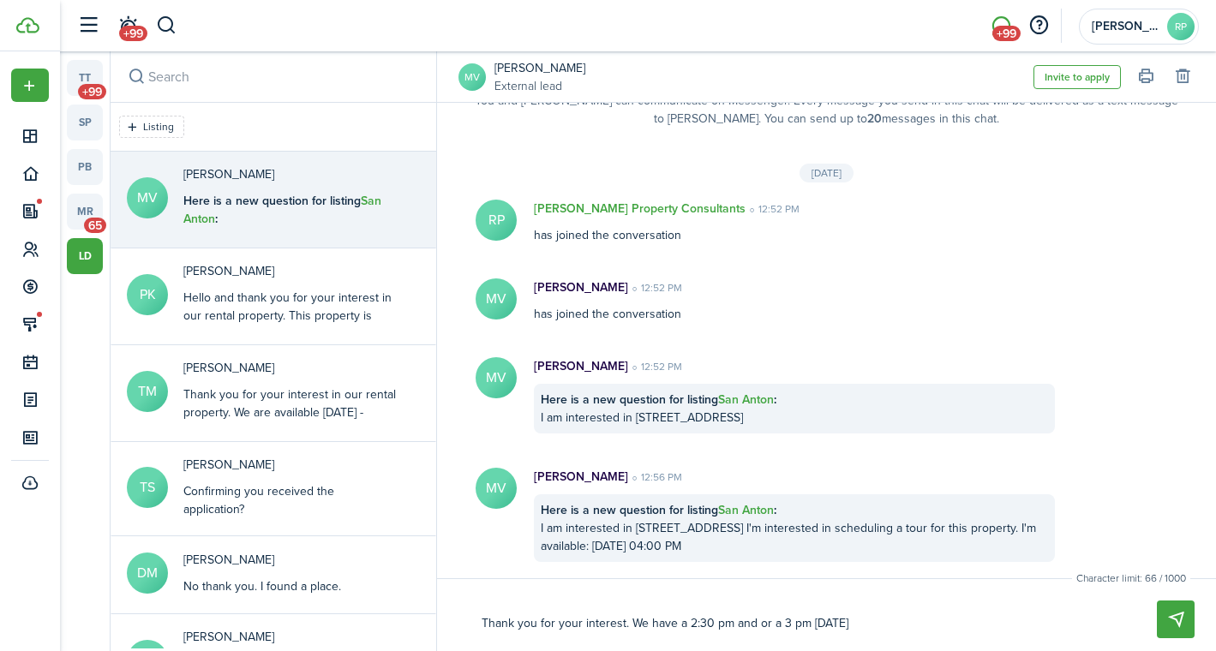
type textarea "Thank you for your interest. We have a 2:30 pm and or a 3 pm [DATE] i"
type textarea "Thank you for your interest. We have a 2:30 pm and or a 3 pm [DATE] if"
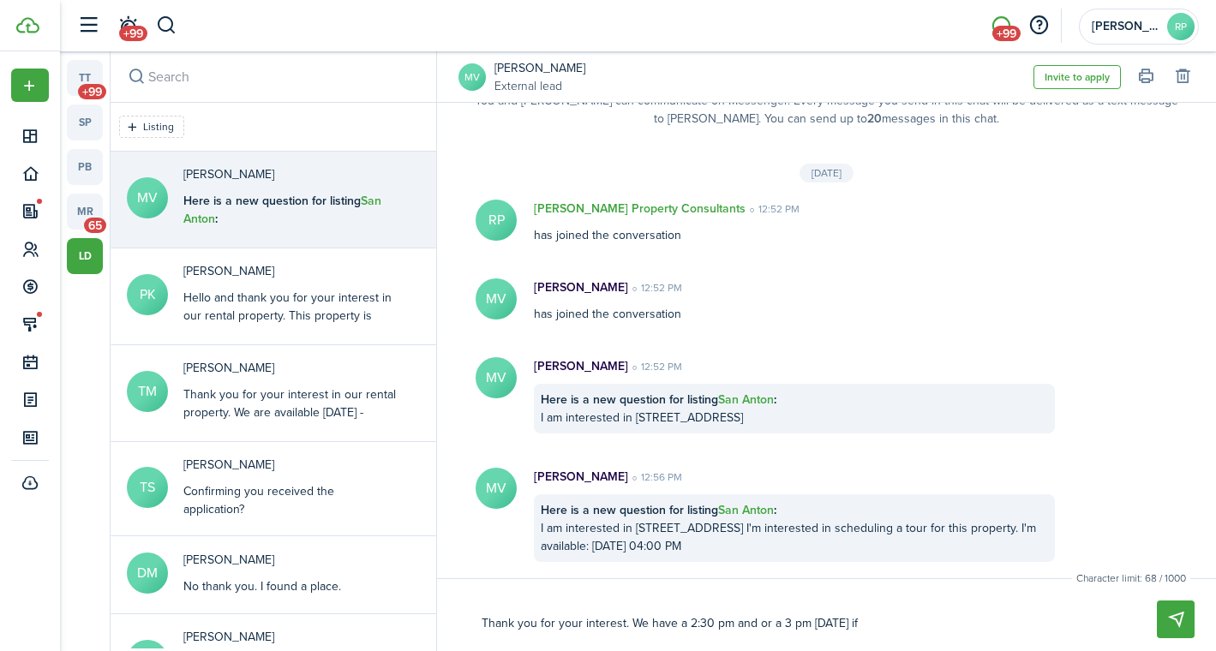
type textarea "Thank you for your interest. We have a 2:30 pm and or a 3 pm [DATE] if"
type textarea "Thank you for your interest. We have a 2:30 pm and or a 3 pm [DATE] if t"
type textarea "Thank you for your interest. We have a 2:30 pm and or a 3 pm [DATE] if th"
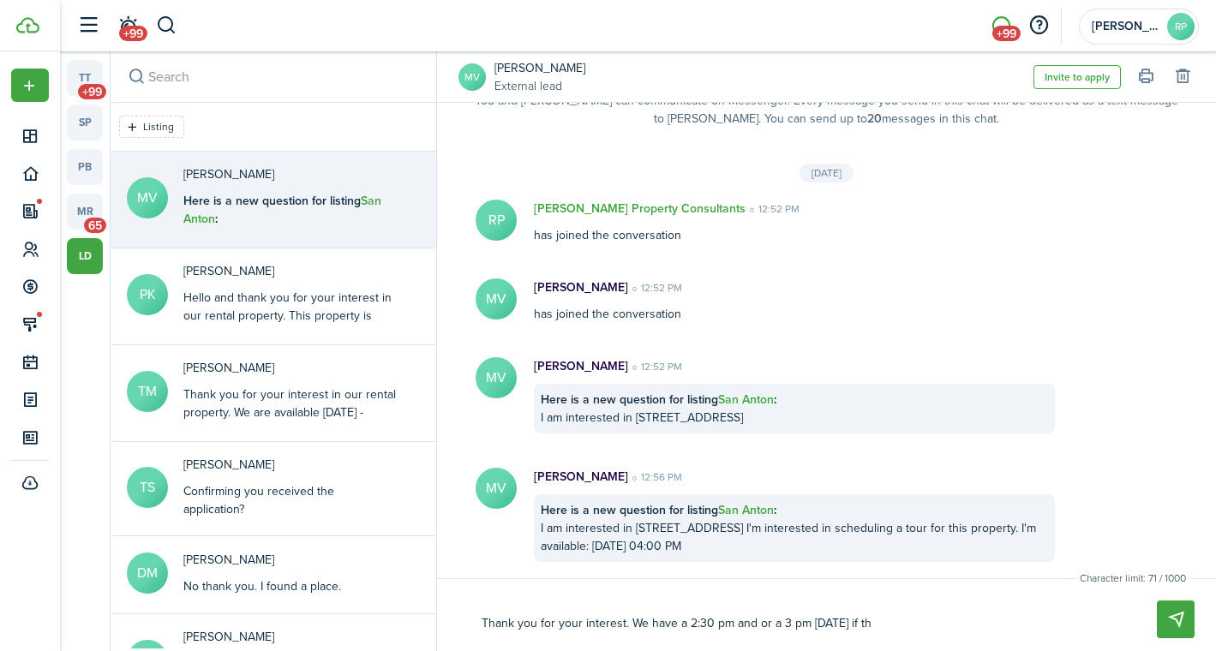
type textarea "Thank you for your interest. We have a 2:30 pm and or a 3 pm [DATE] if tha"
type textarea "Thank you for your interest. We have a 2:30 pm and or a 3 pm [DATE] if that"
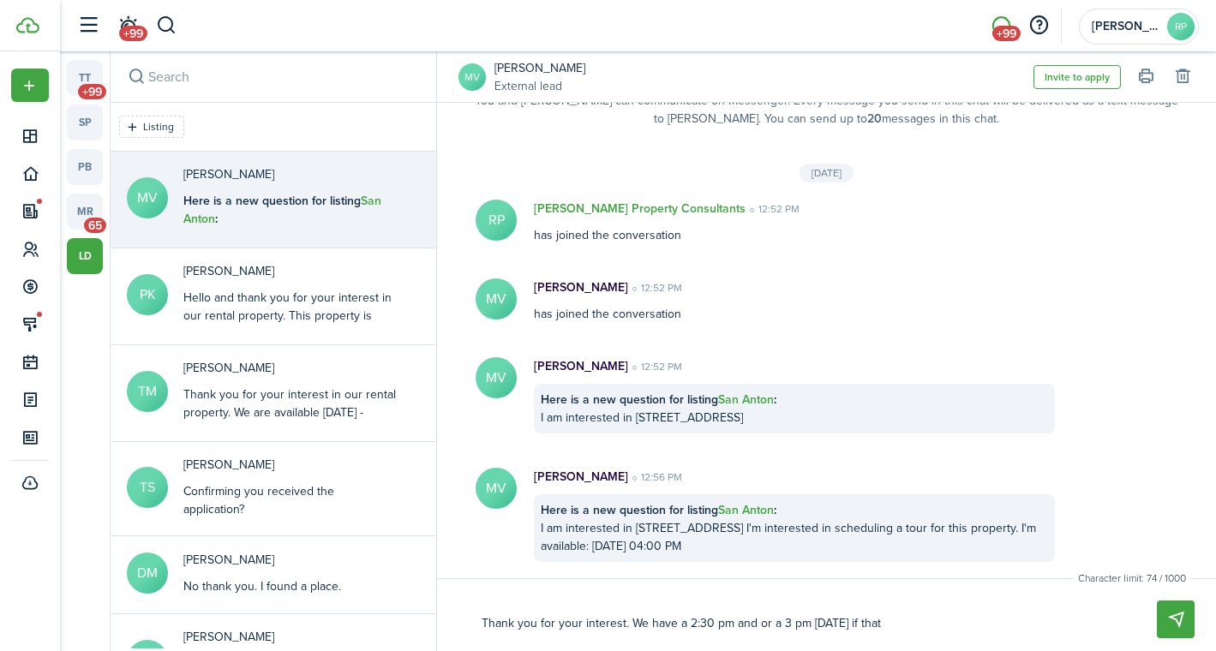
type textarea "Thank you for your interest. We have a 2:30 pm and or a 3 pm [DATE] if that"
type textarea "Thank you for your interest. We have a 2:30 pm and or a 3 pm [DATE] if that w"
type textarea "Thank you for your interest. We have a 2:30 pm and or a 3 pm [DATE] if that wo"
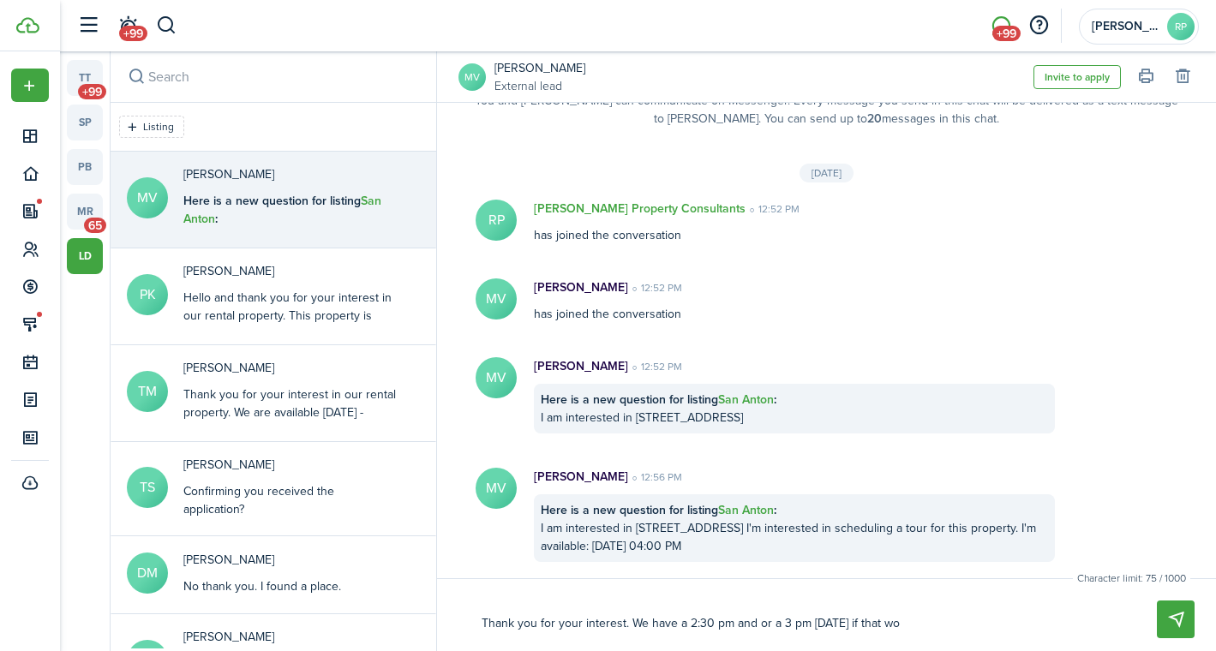
type textarea "Thank you for your interest. We have a 2:30 pm and or a 3 pm [DATE] if that wor"
type textarea "Thank you for your interest. We have a 2:30 pm and or a 3 pm [DATE] if that work"
type textarea "Thank you for your interest. We have a 2:30 pm and or a 3 pm [DATE] if that wor…"
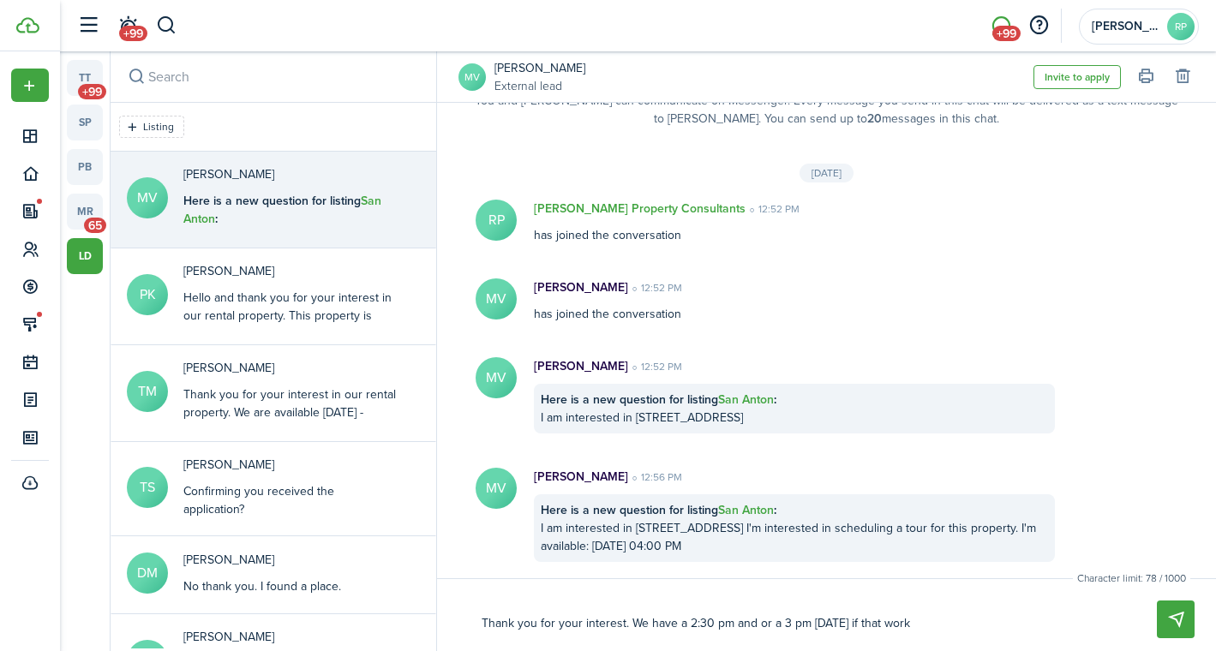
type textarea "Thank you for your interest. We have a 2:30 pm and or a 3 pm [DATE] if that wor…"
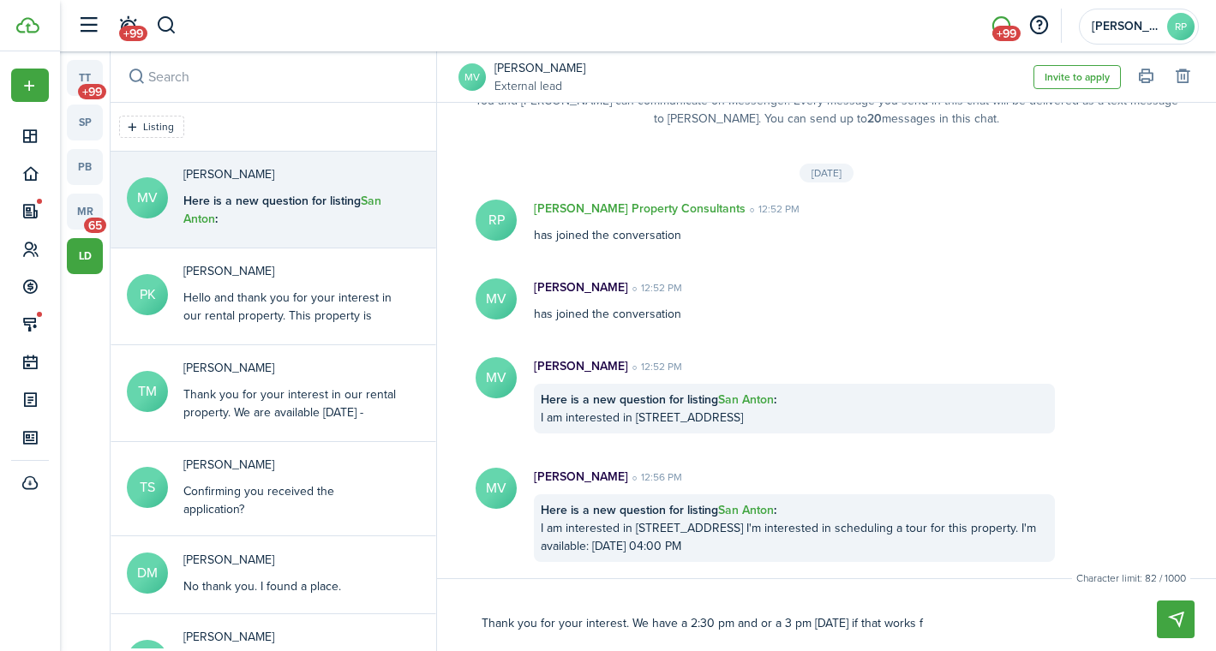
type textarea "Thank you for your interest. We have a 2:30 pm and or a 3 pm [DATE] if that wor…"
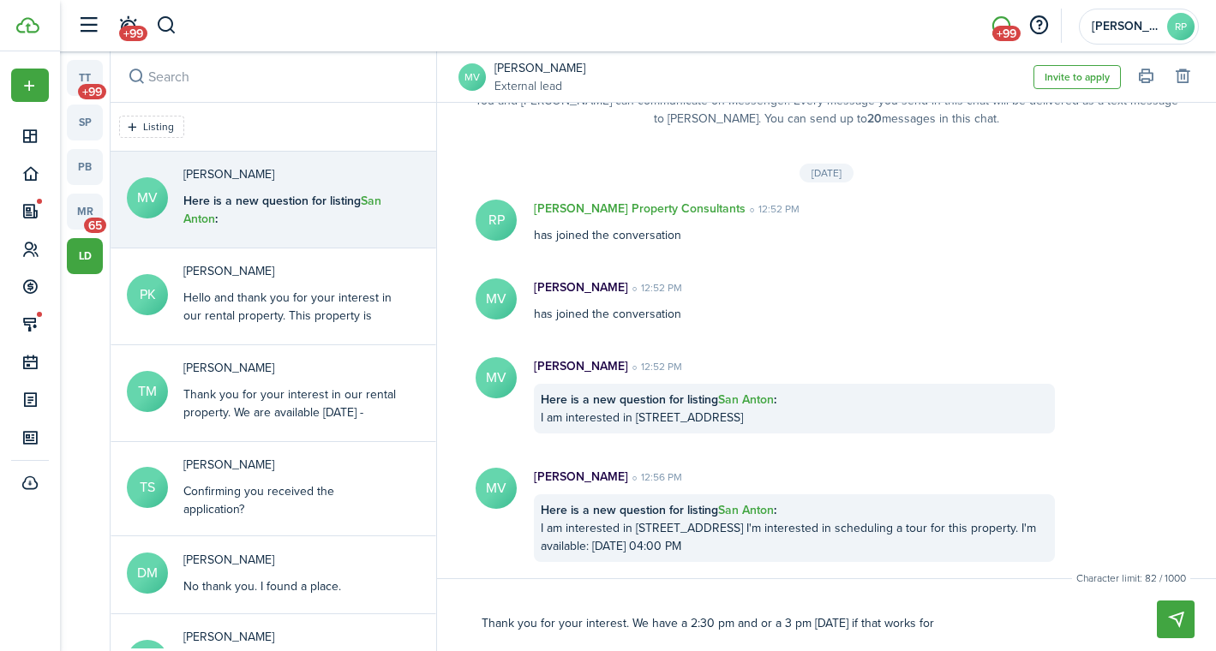
type textarea "Thank you for your interest. We have a 2:30 pm and or a 3 pm [DATE] if that wor…"
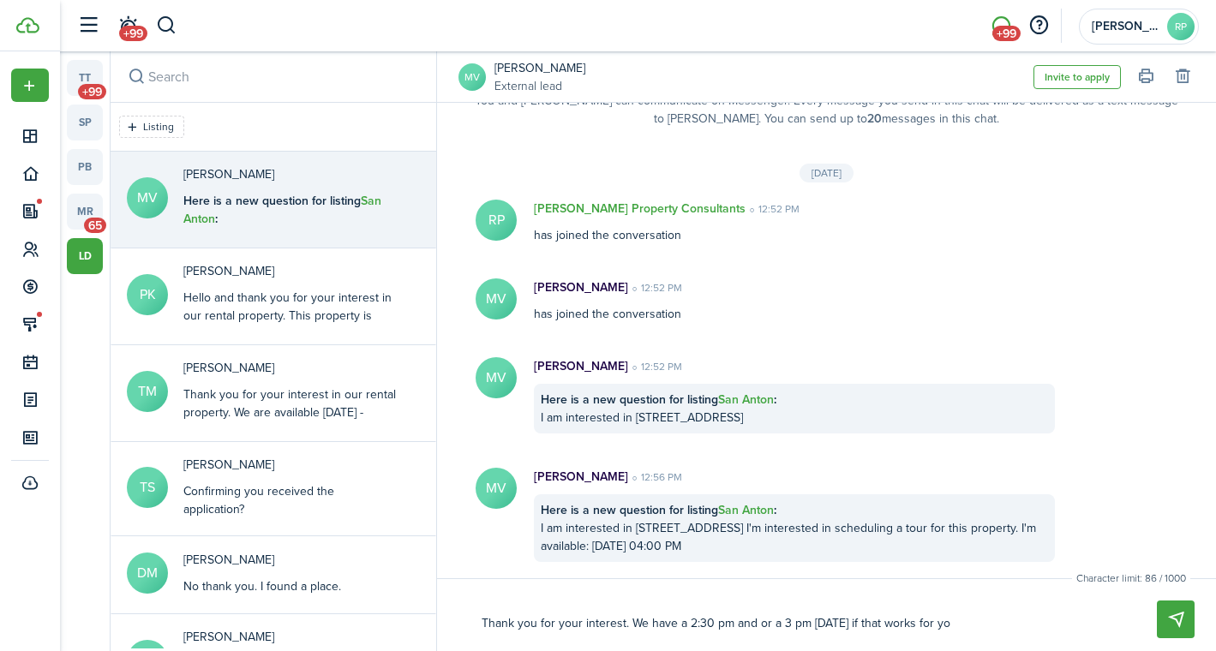
type textarea "Thank you for your interest. We have a 2:30 pm and or a 3 pm [DATE] if that wor…"
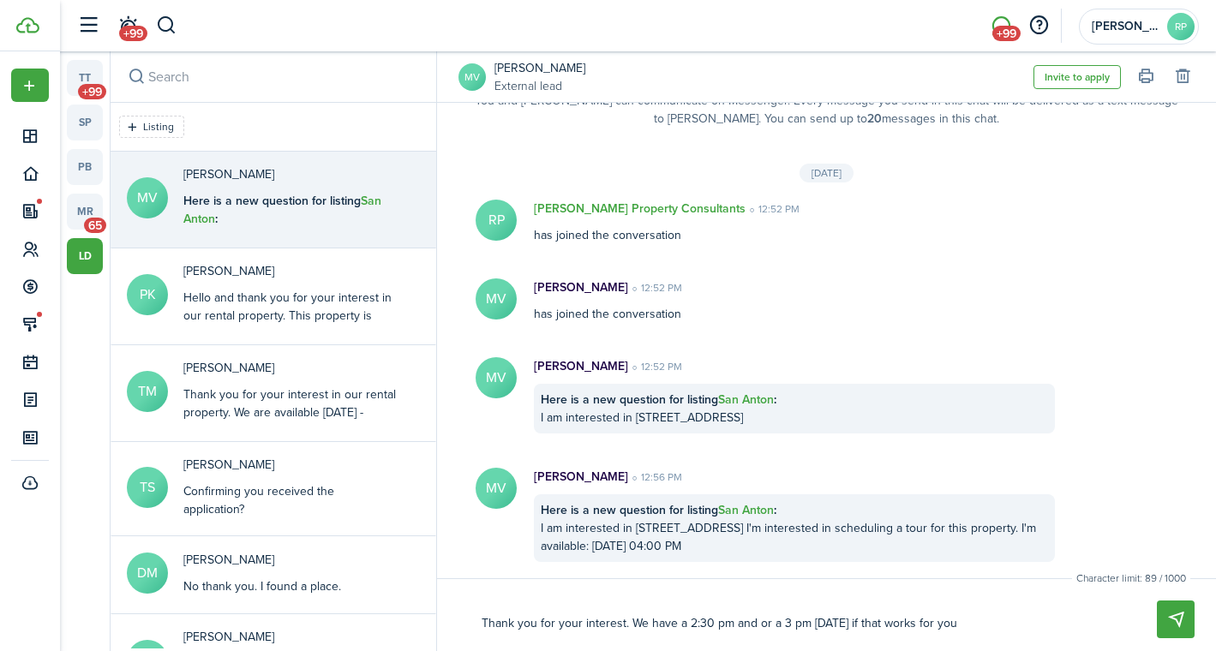
type textarea "Thank you for your interest. We have a 2:30 pm and or a 3 pm [DATE] if that wor…"
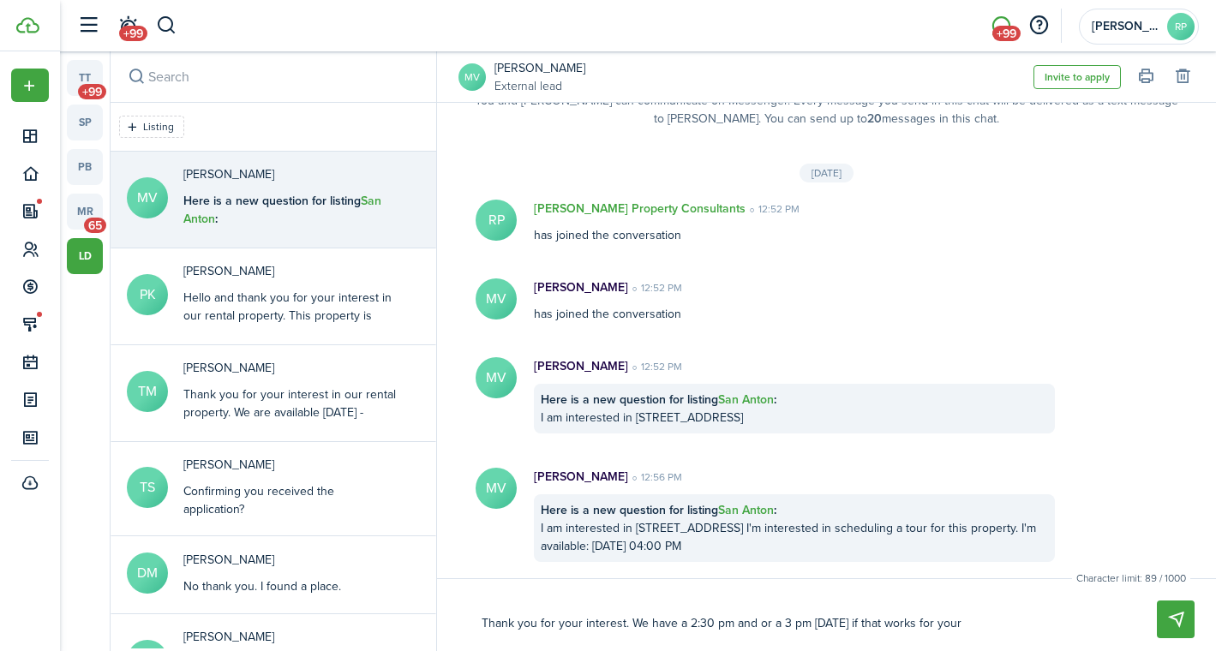
type textarea "Thank you for your interest. We have a 2:30 pm and or a 3 pm [DATE] if that wor…"
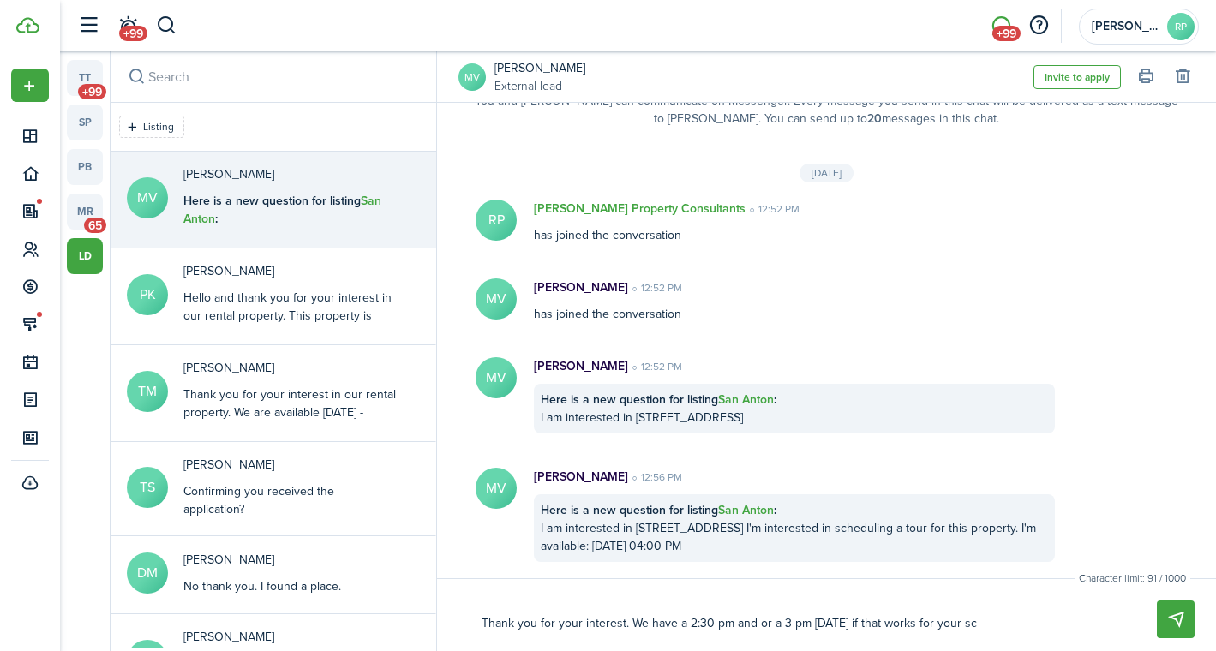
type textarea "Thank you for your interest. We have a 2:30 pm and or a 3 pm [DATE] if that wor…"
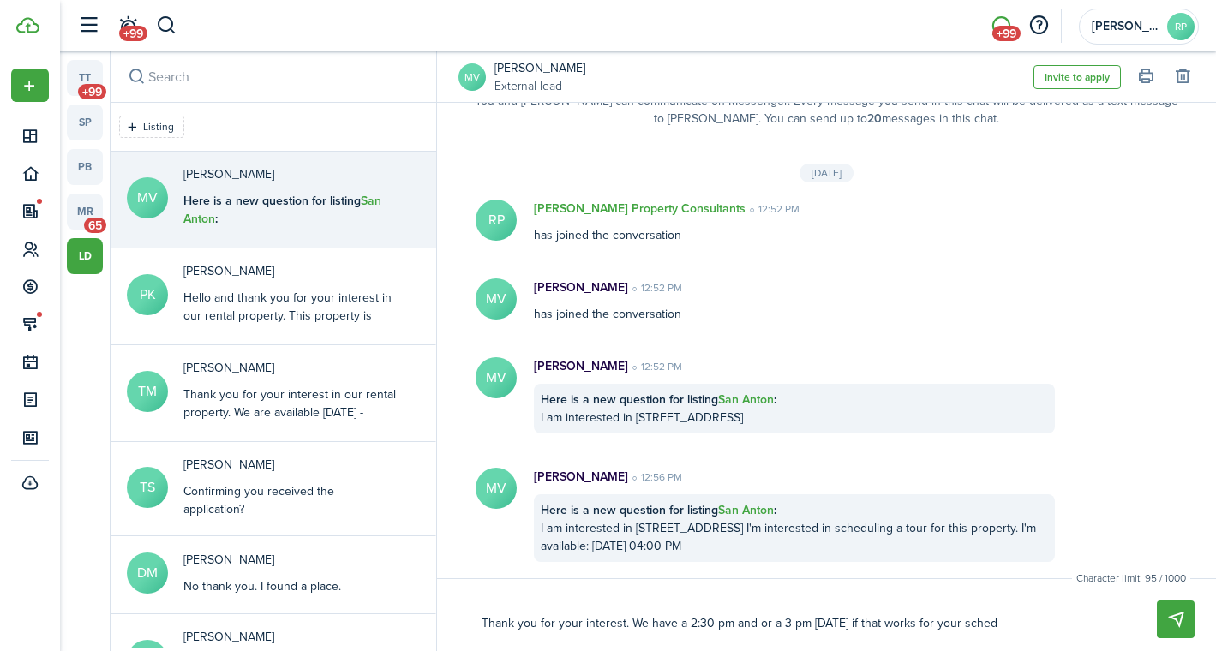
type textarea "Thank you for your interest. We have a 2:30 pm and or a 3 pm [DATE] if that wor…"
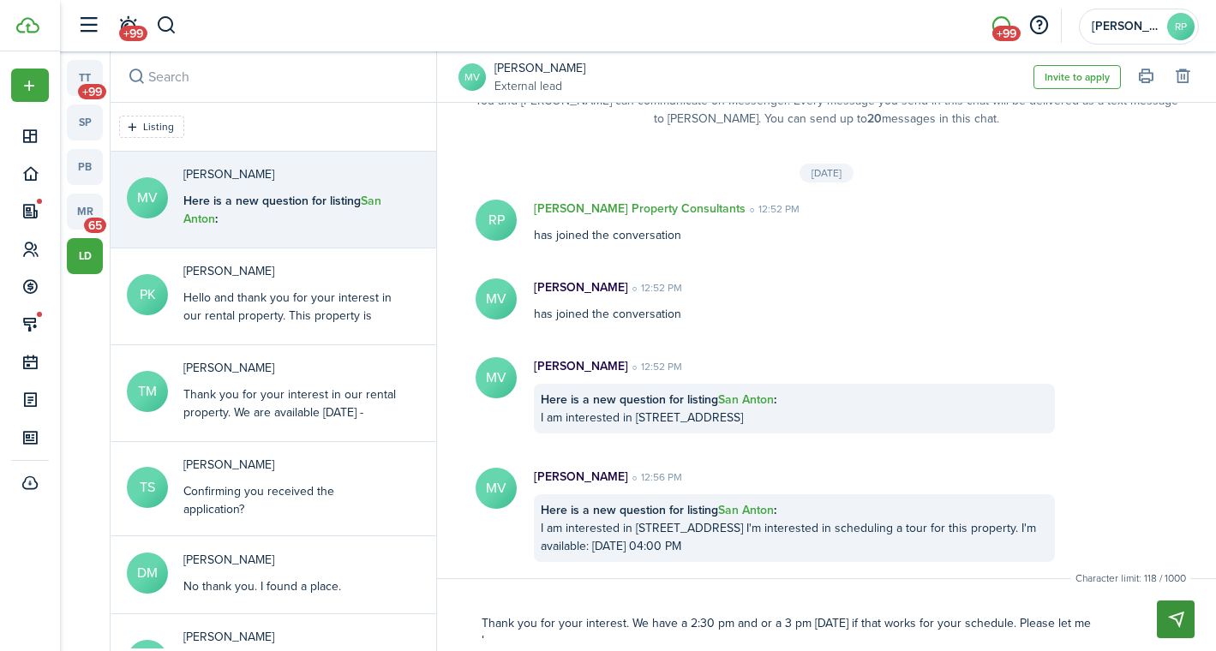
click at [1182, 616] on button "Send" at bounding box center [1175, 619] width 38 height 38
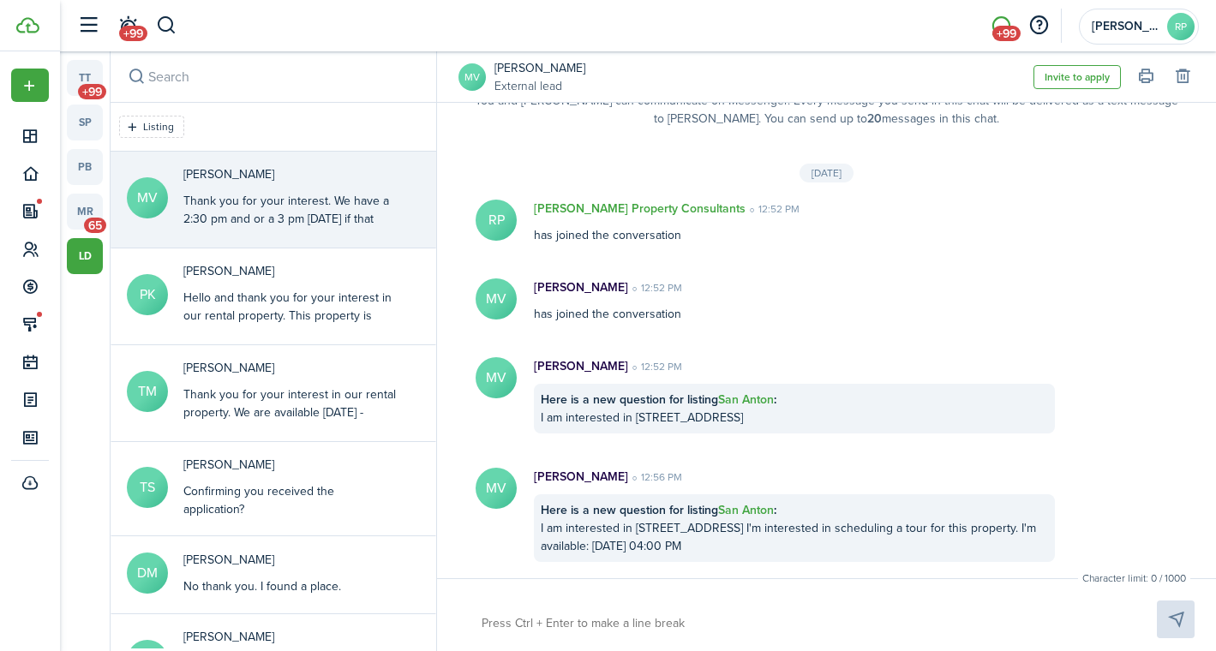
scroll to position [173, 0]
